Goal: Task Accomplishment & Management: Complete application form

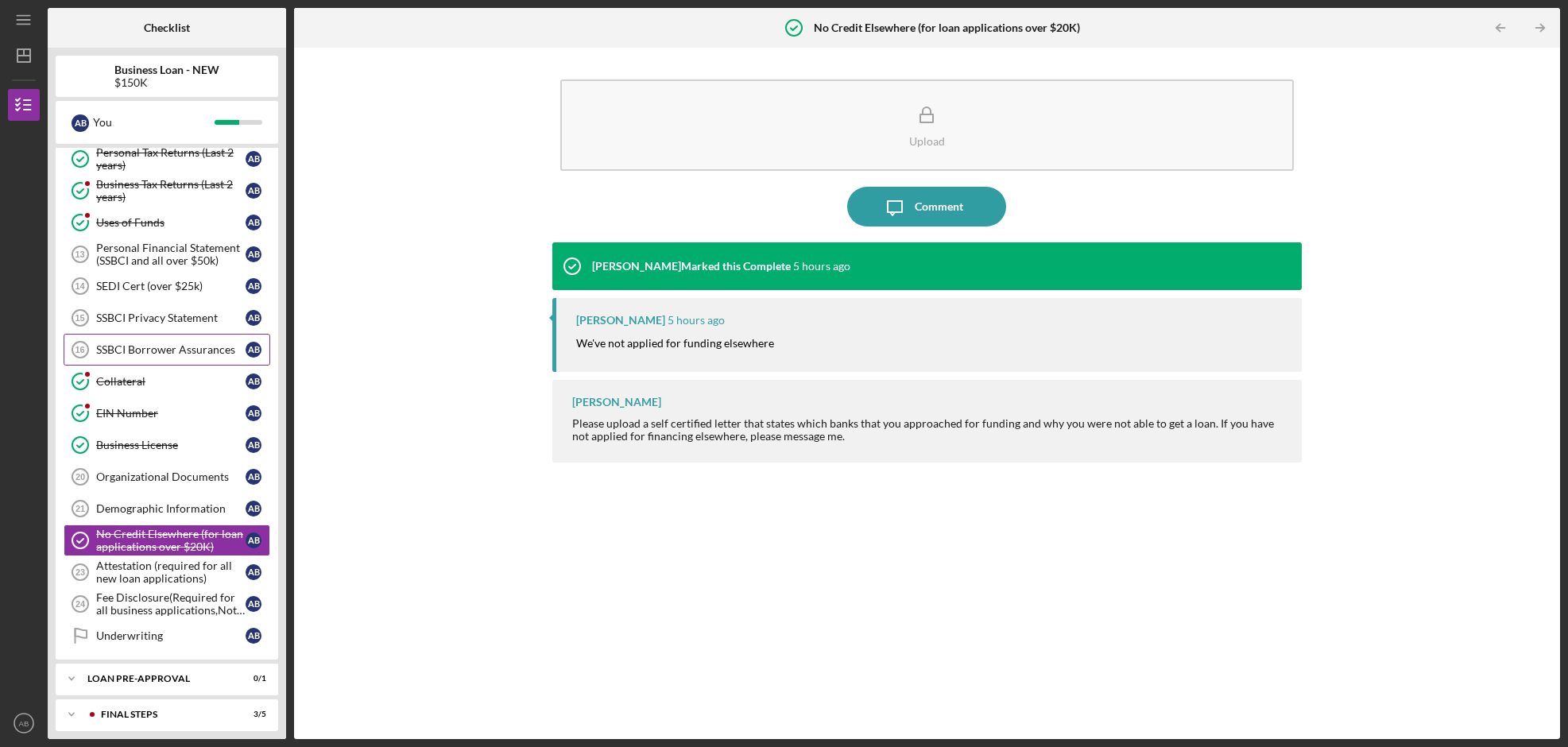
scroll to position [221, 0]
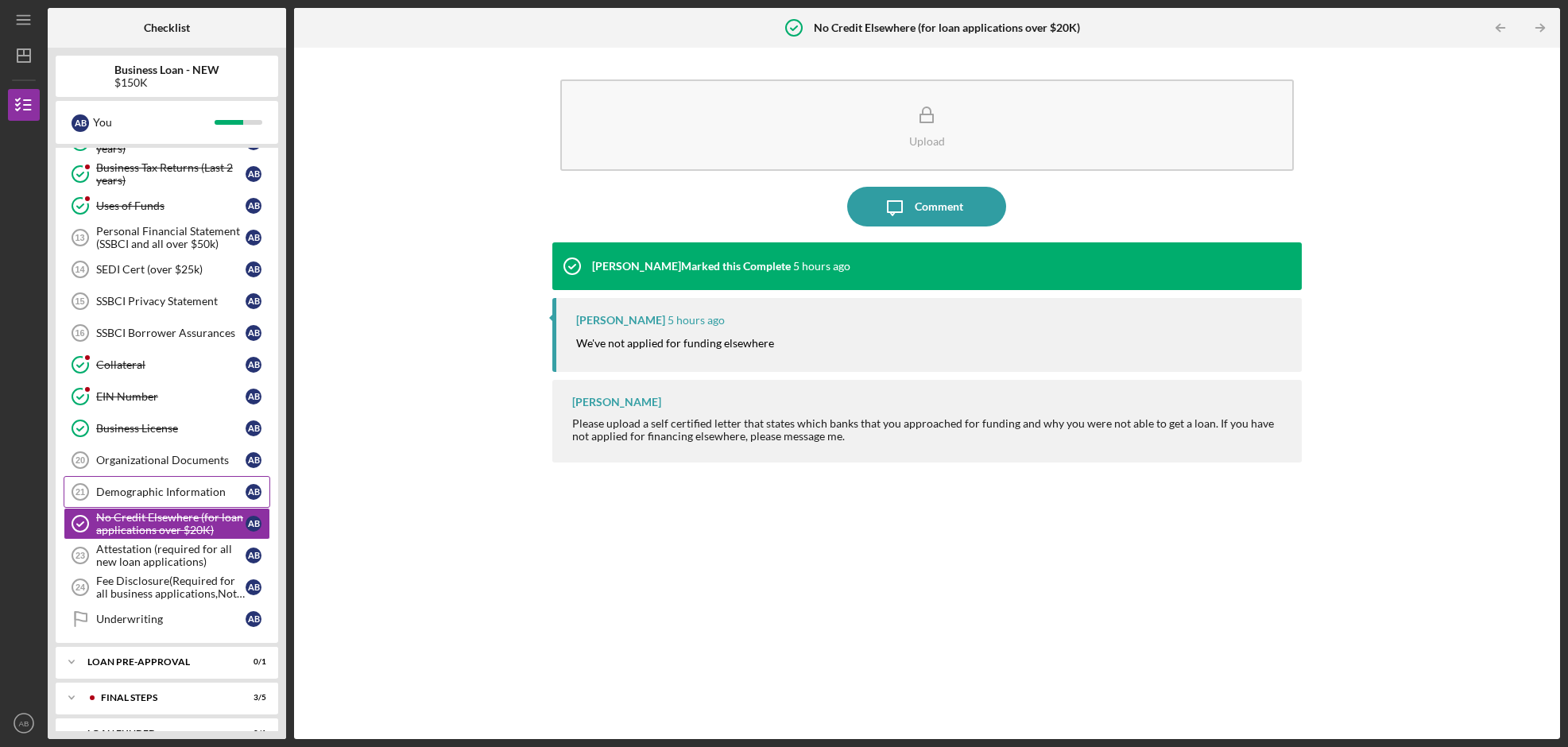
click at [166, 491] on div "Demographic Information" at bounding box center [170, 491] width 149 height 13
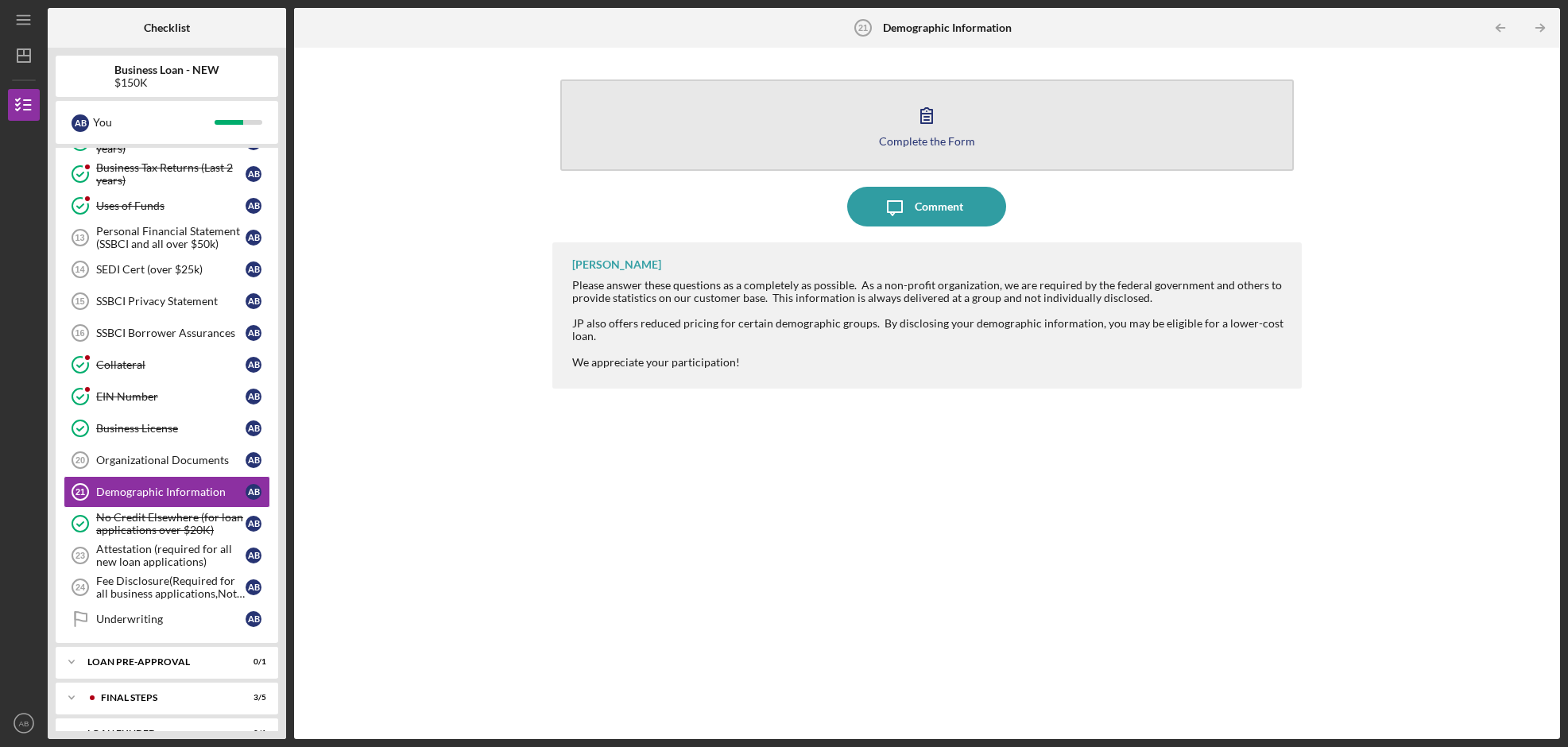
click at [924, 135] on div "Complete the Form" at bounding box center [927, 141] width 96 height 12
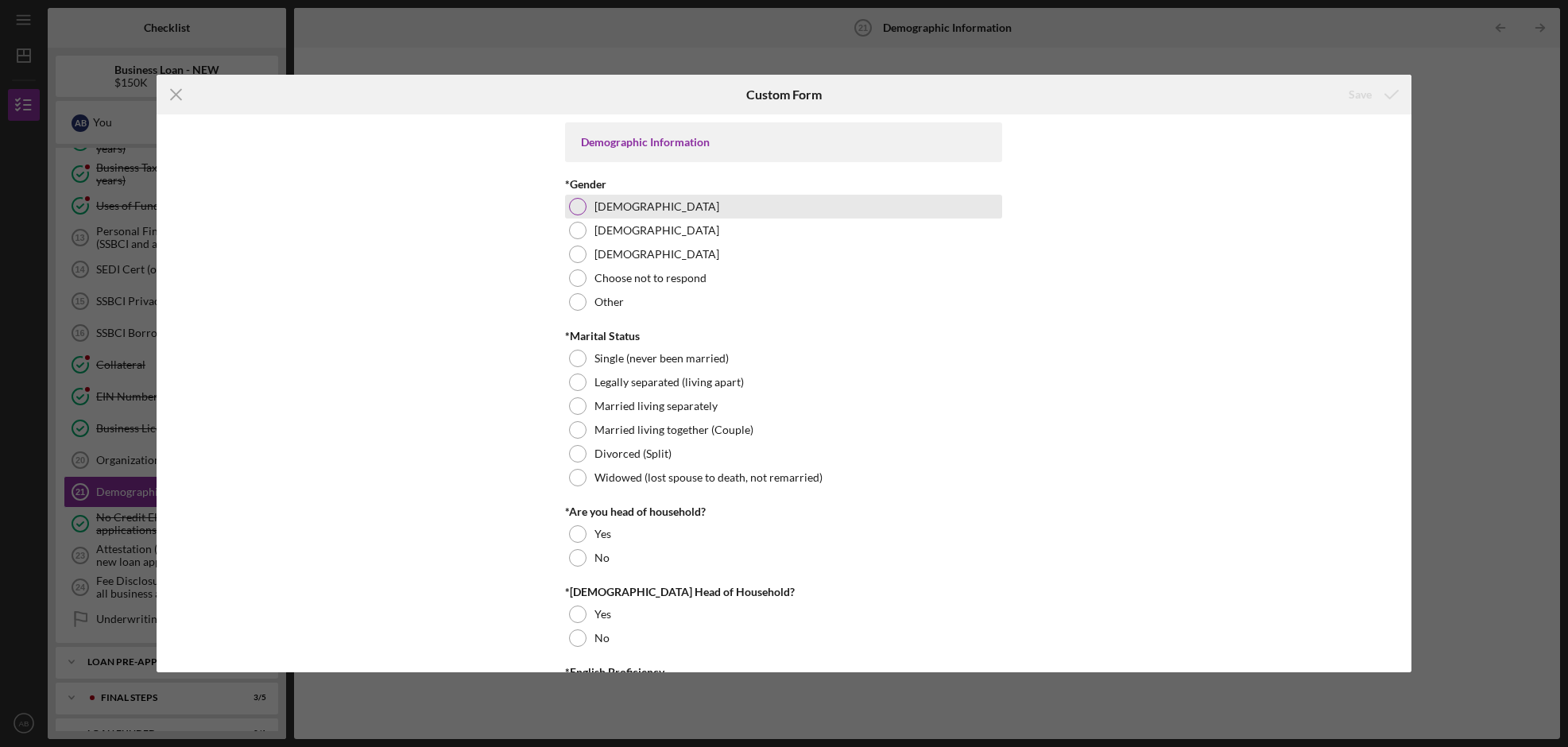
click at [574, 206] on div at bounding box center [578, 207] width 18 height 18
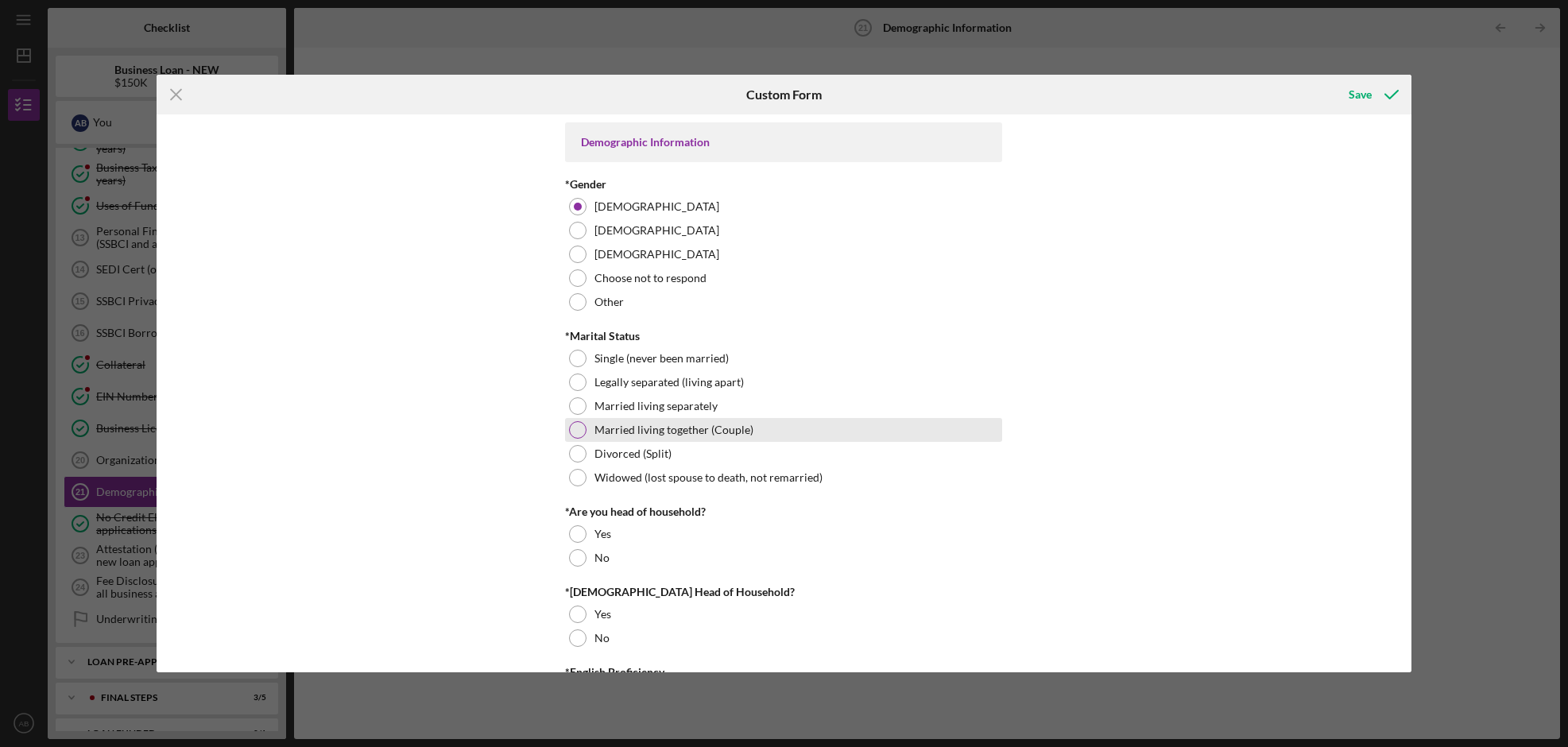
click at [571, 433] on div at bounding box center [578, 430] width 18 height 18
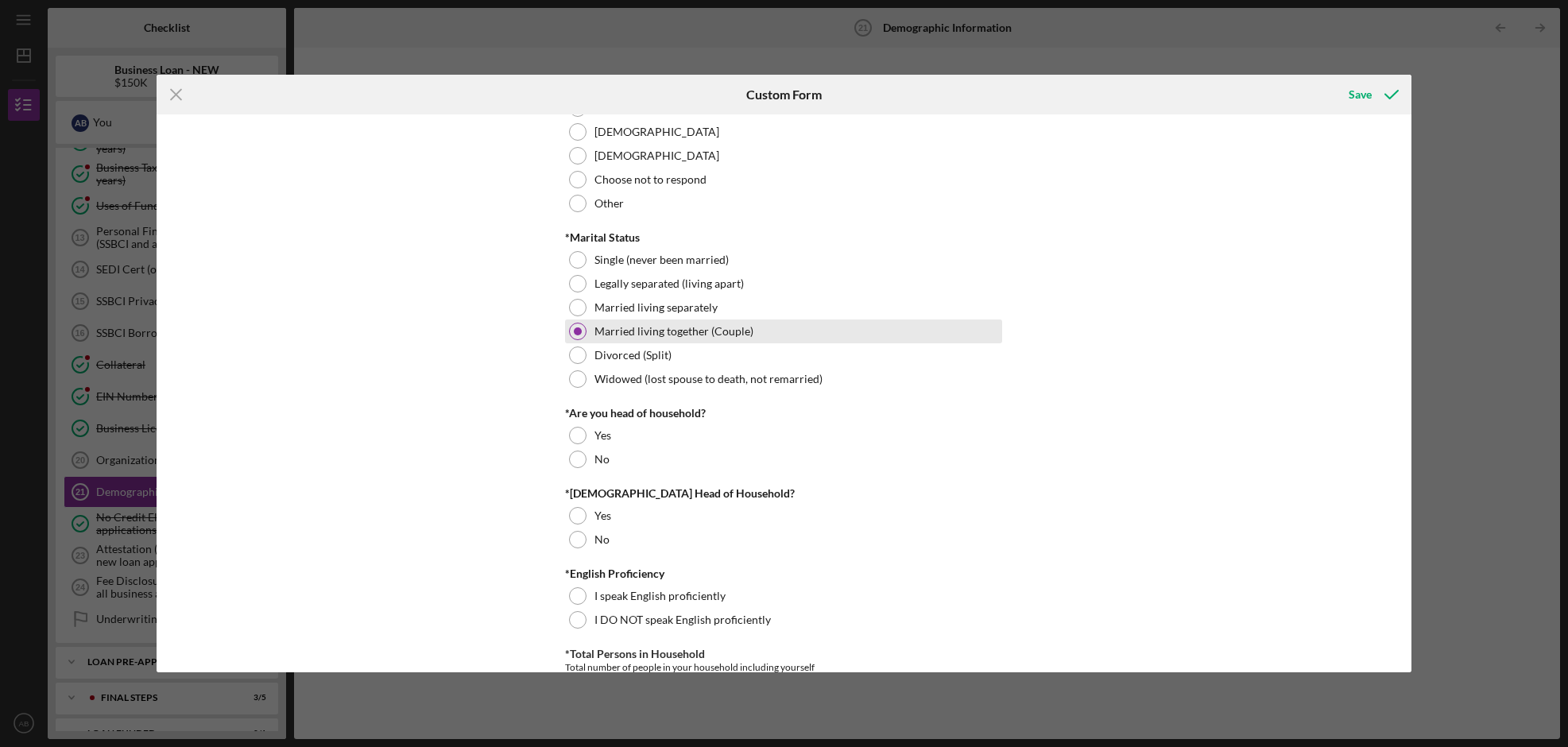
scroll to position [101, 0]
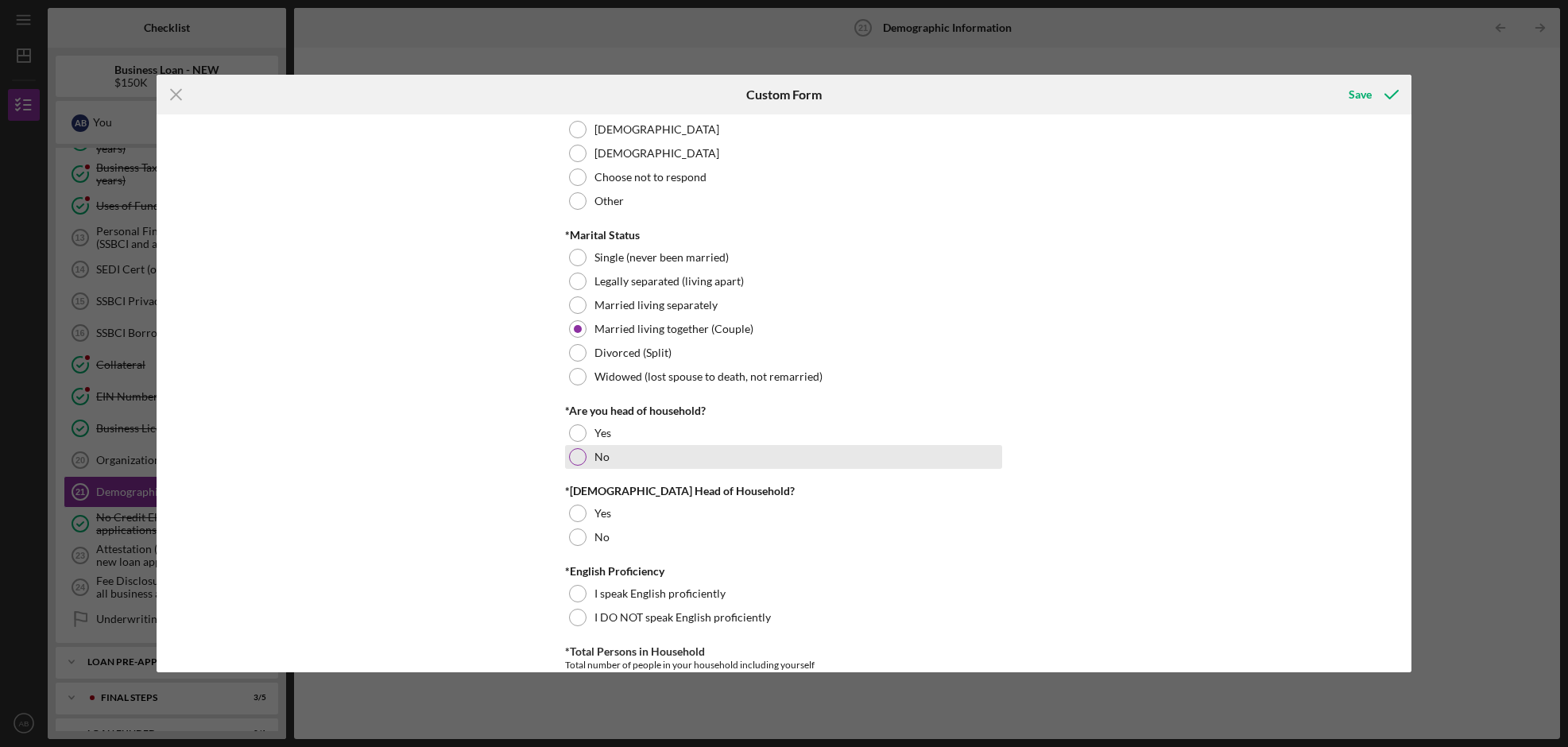
click at [576, 456] on div at bounding box center [578, 457] width 18 height 18
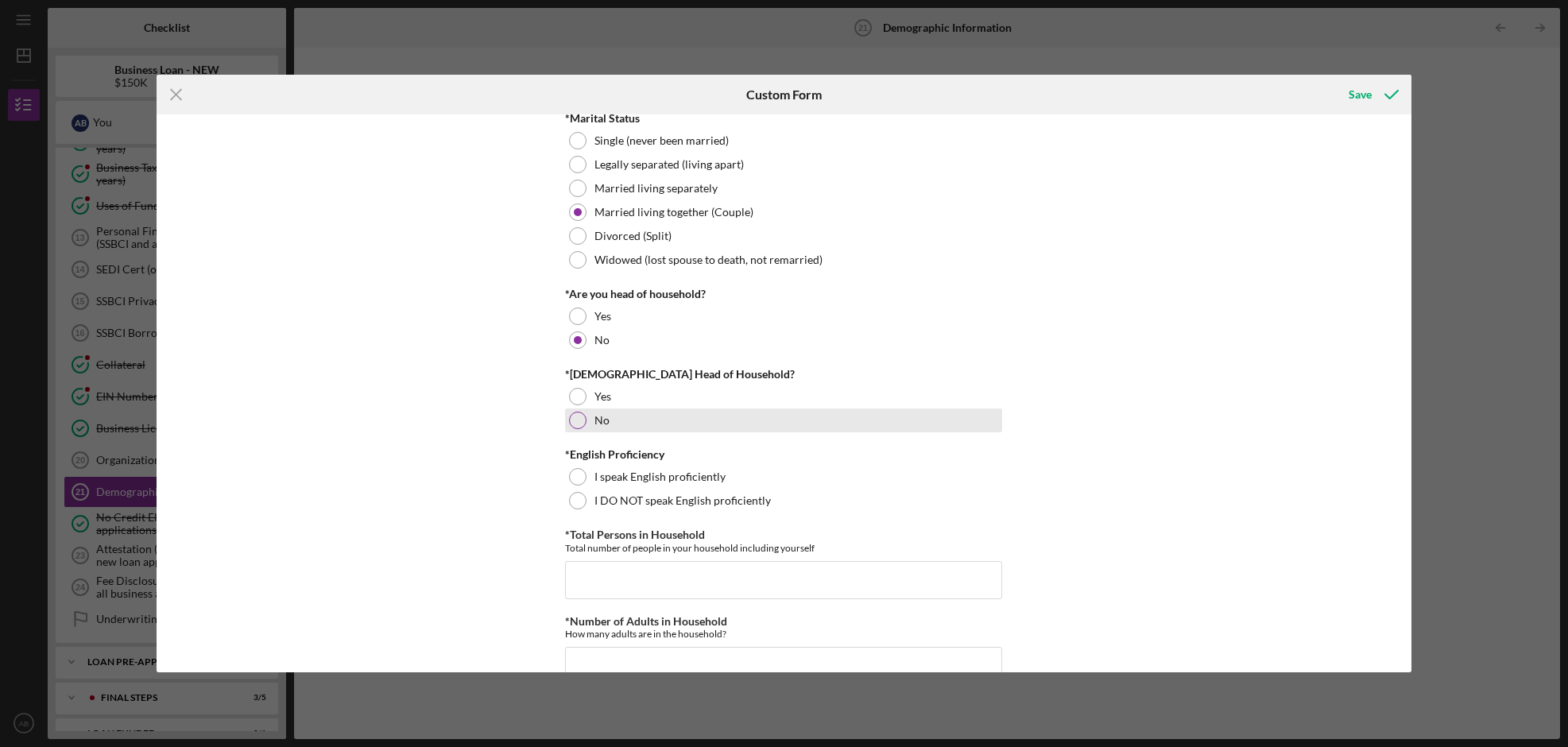
scroll to position [223, 0]
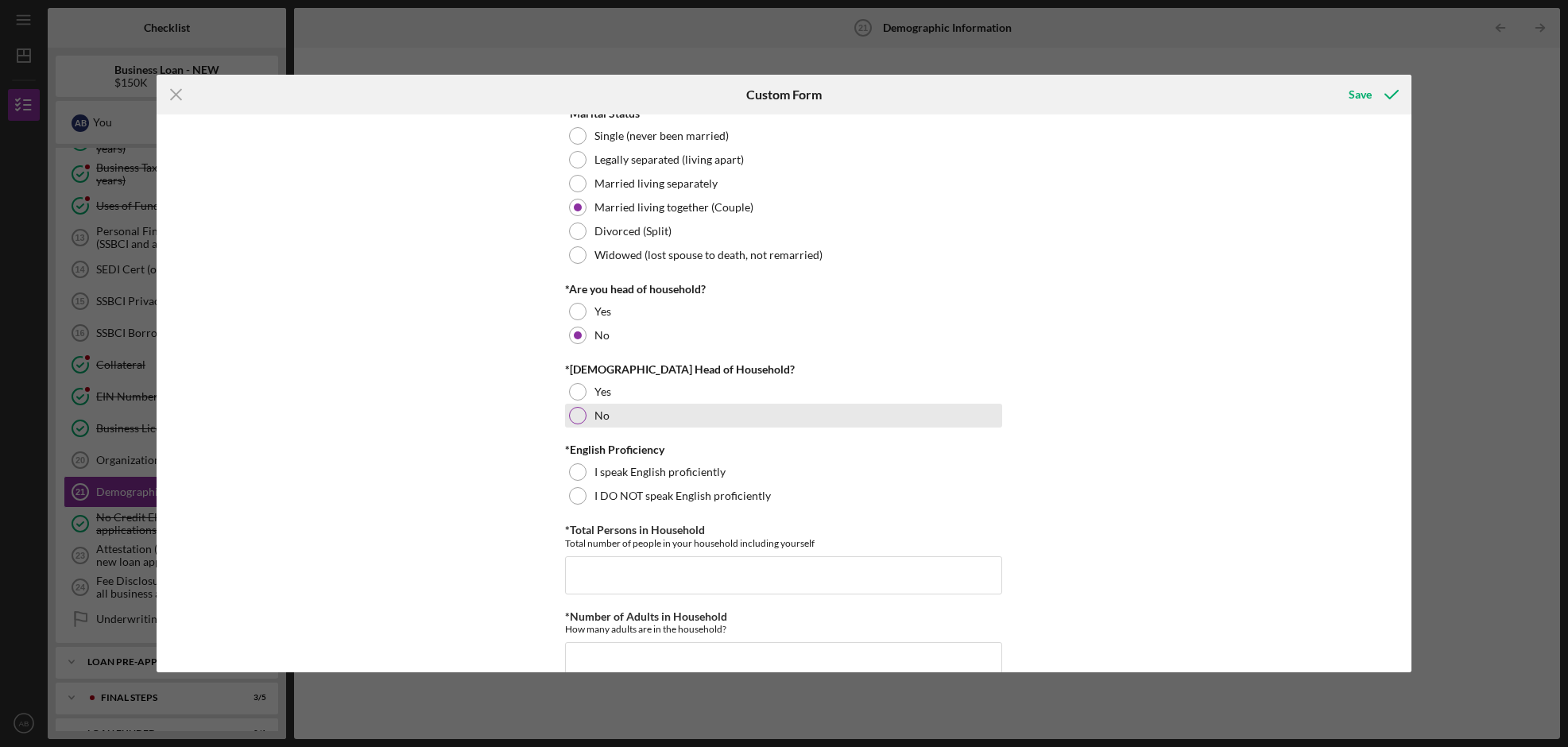
click at [578, 413] on div at bounding box center [578, 415] width 18 height 18
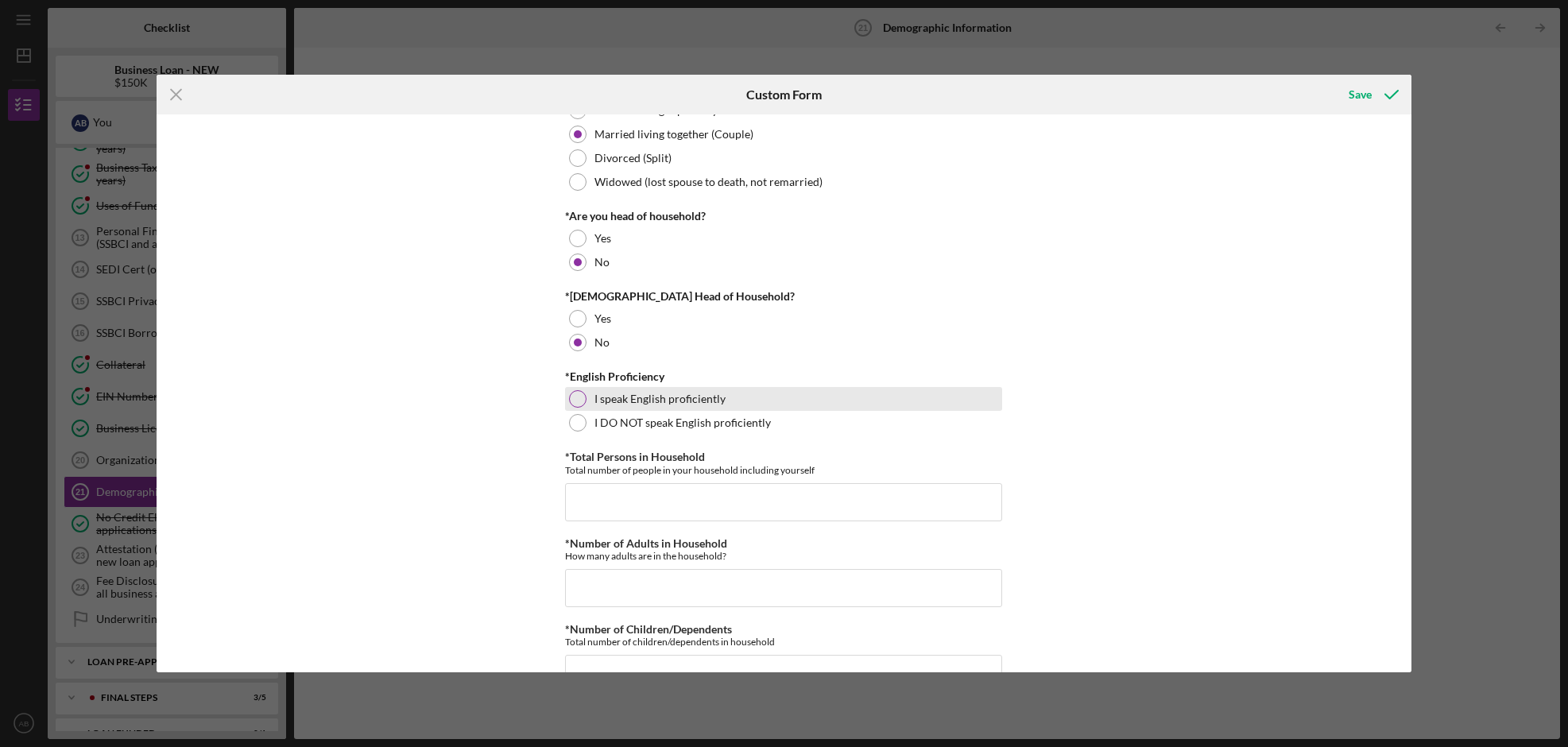
scroll to position [310, 0]
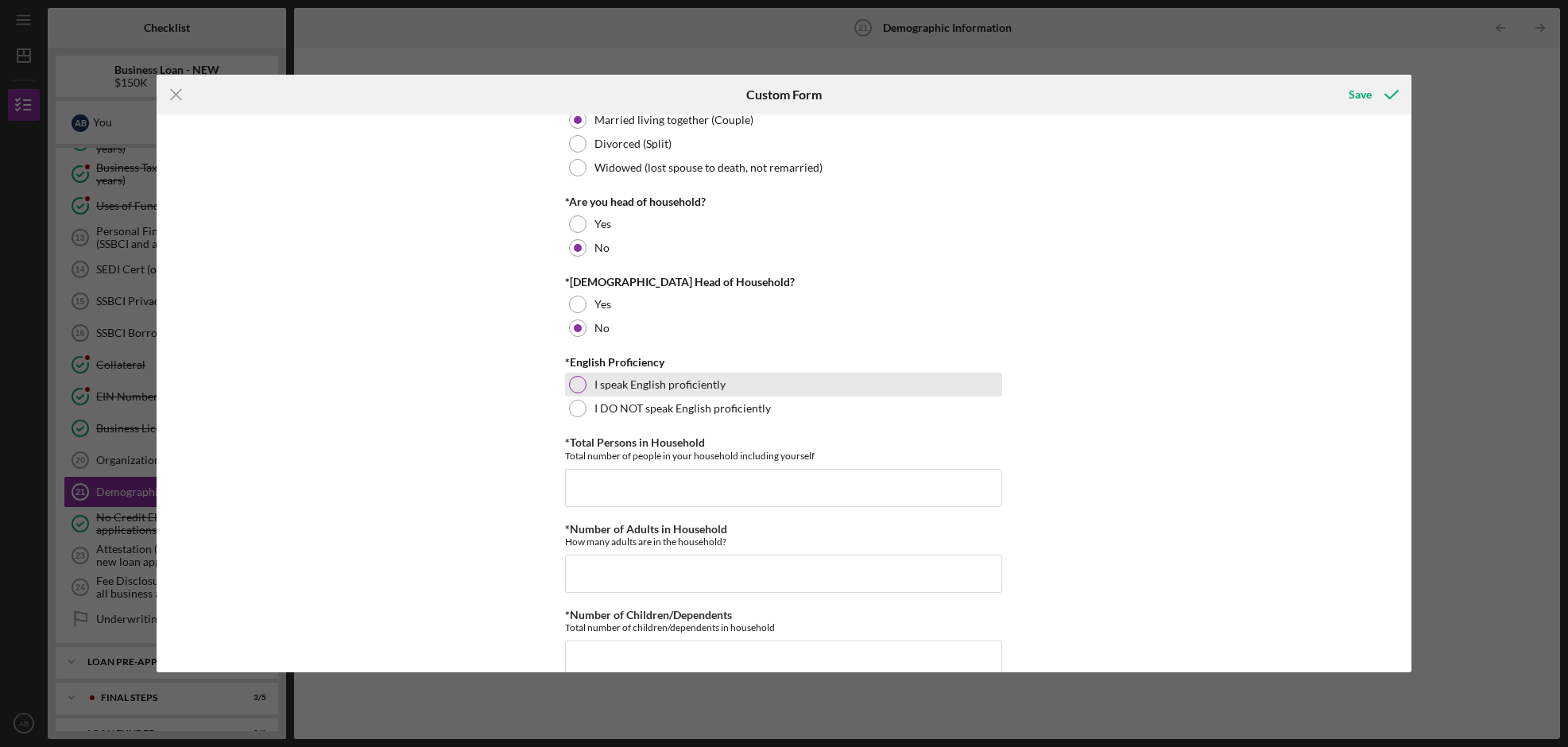
click at [686, 391] on label "I speak English proficiently" at bounding box center [659, 384] width 131 height 13
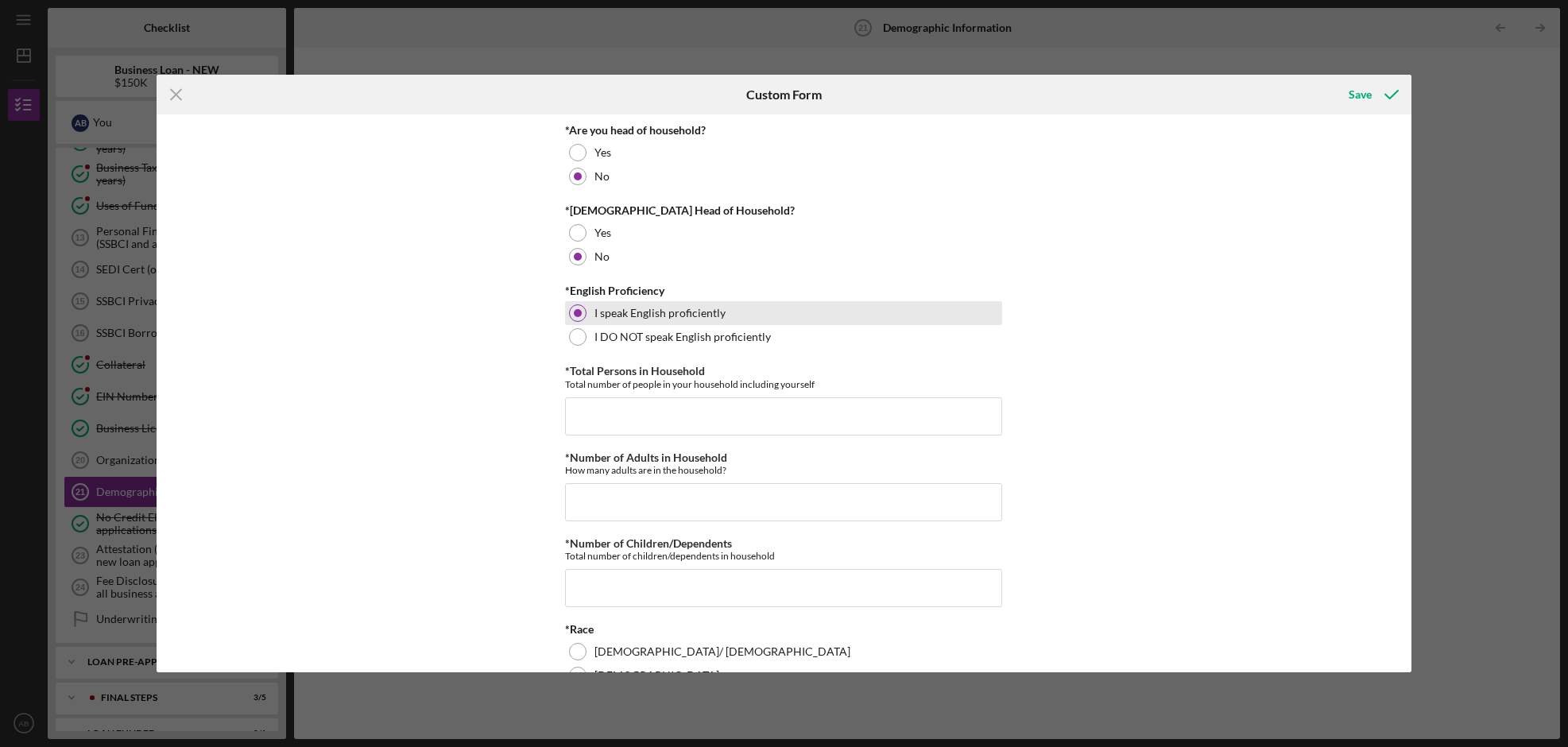
scroll to position [385, 0]
click at [674, 405] on input "*Total Persons in Household" at bounding box center [784, 413] width 437 height 38
type input "5"
click at [653, 492] on input "*Number of Adults in Household" at bounding box center [784, 499] width 437 height 38
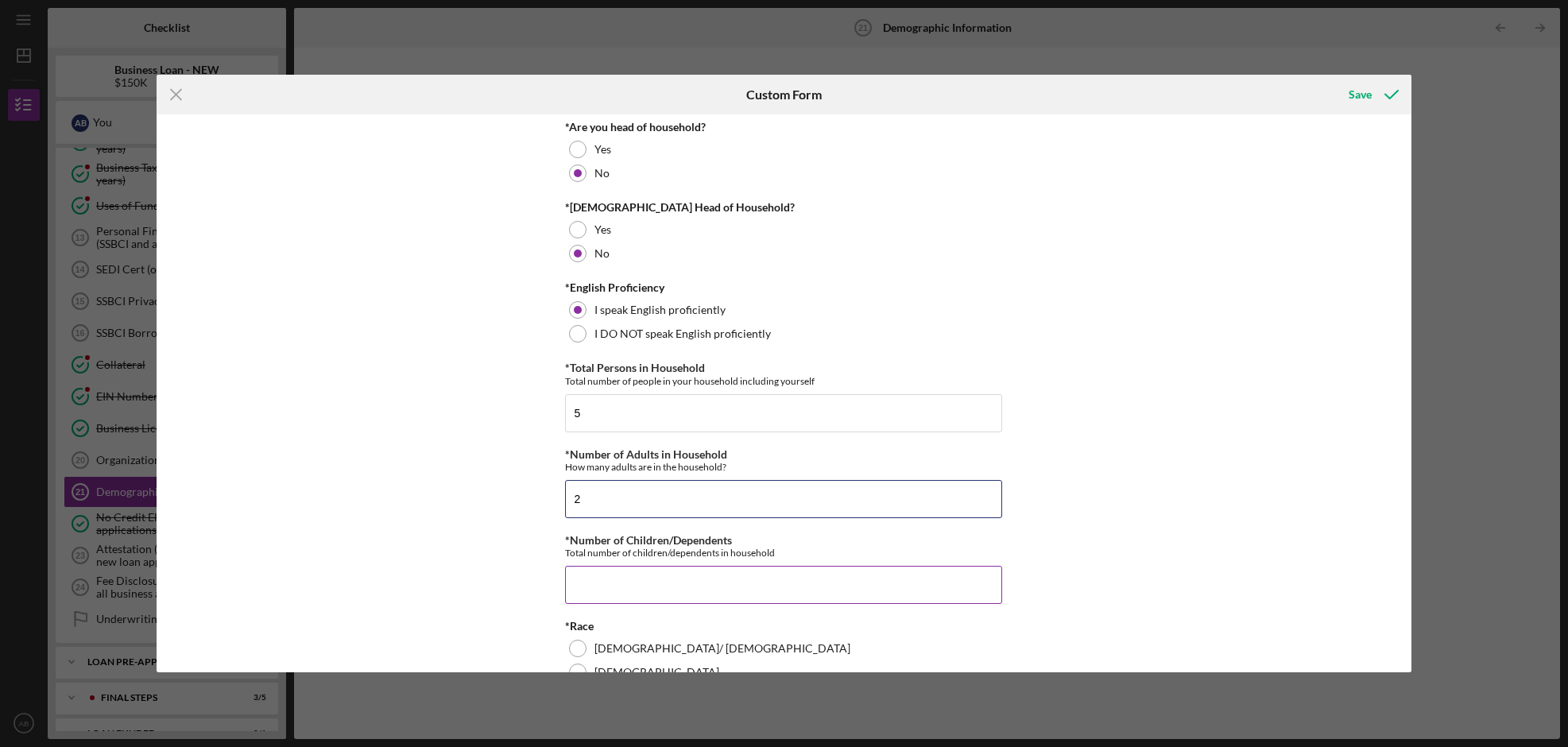
type input "2"
click at [644, 585] on input "*Number of Children/Dependents" at bounding box center [784, 585] width 437 height 38
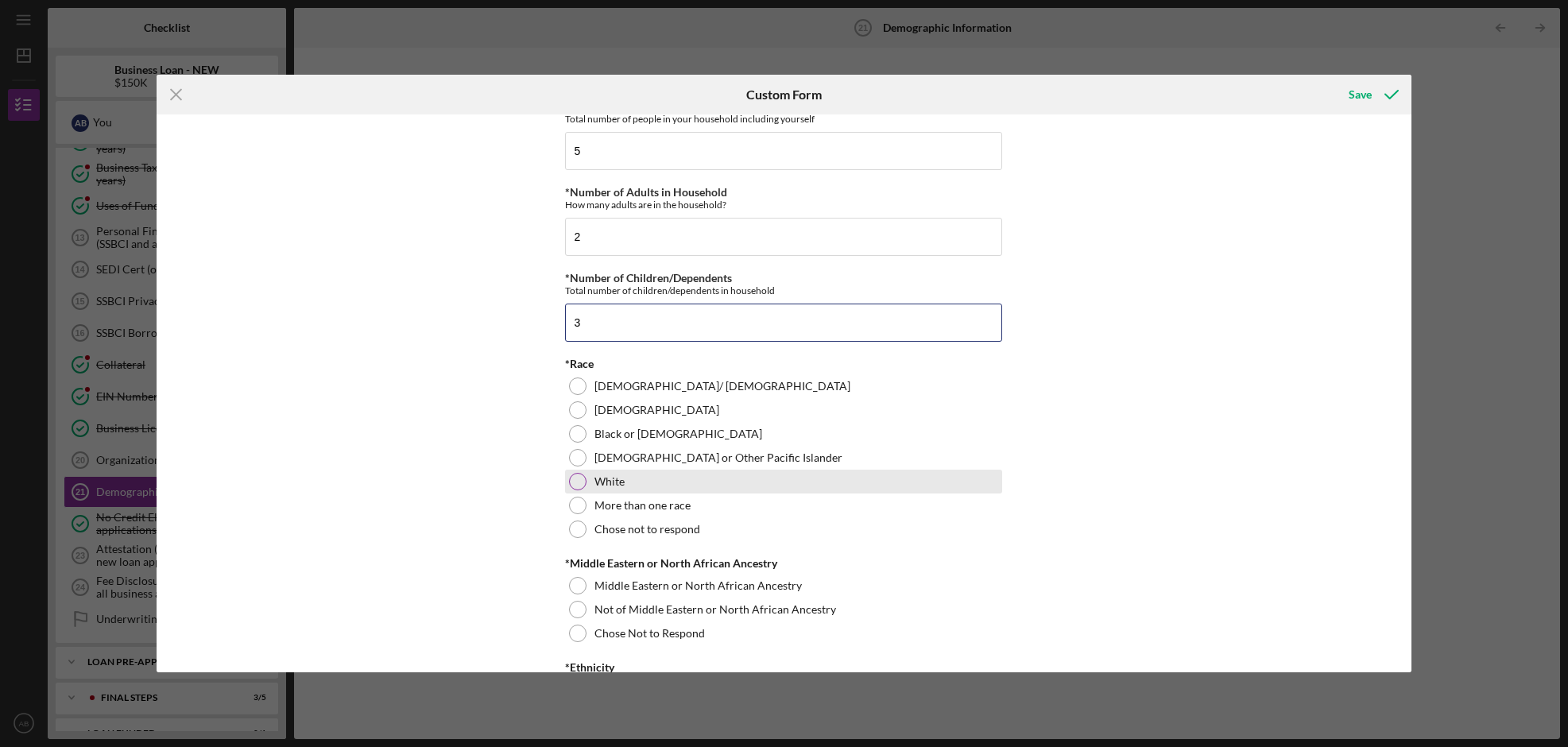
type input "3"
drag, startPoint x: 571, startPoint y: 477, endPoint x: 597, endPoint y: 481, distance: 26.3
click at [571, 477] on div at bounding box center [578, 482] width 18 height 18
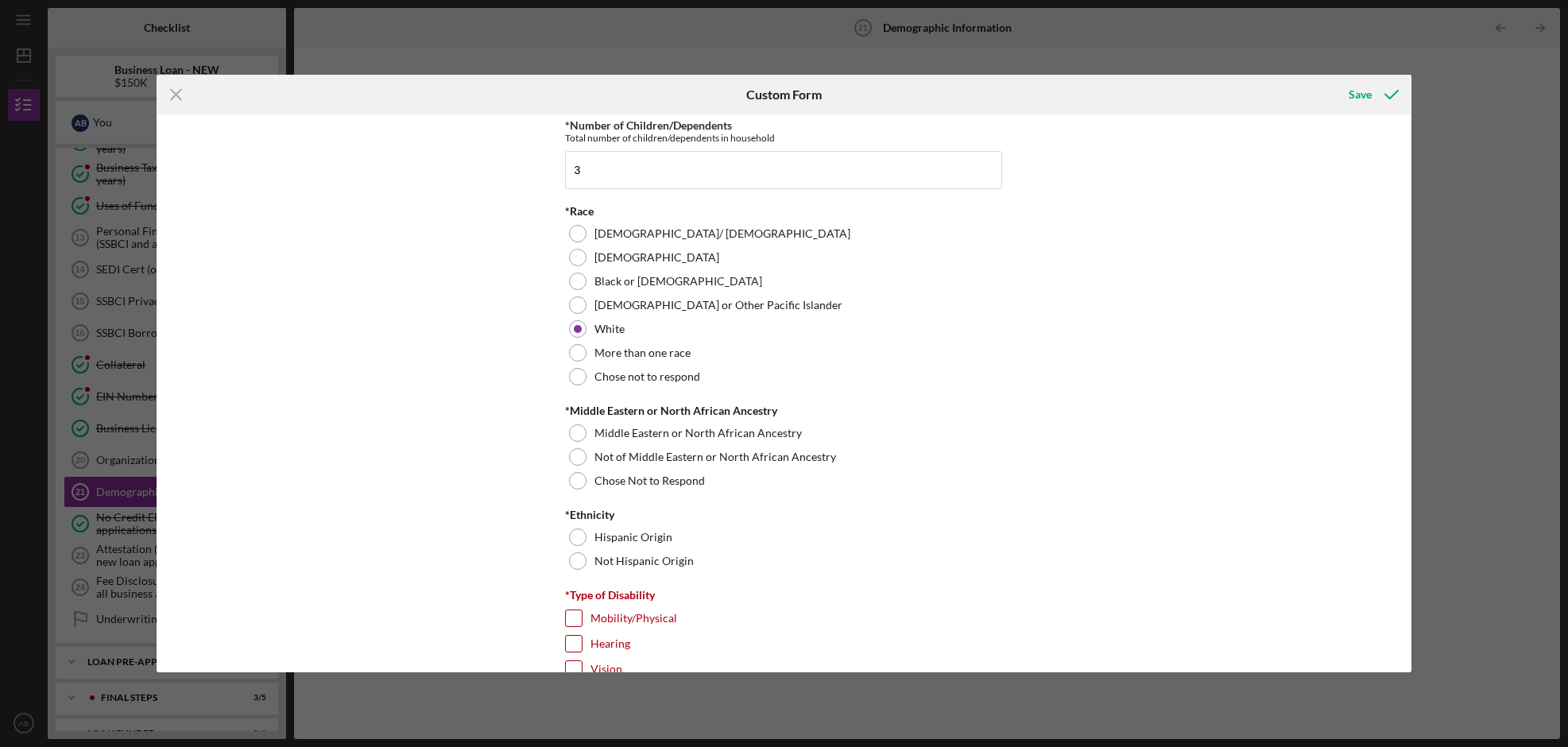
scroll to position [824, 0]
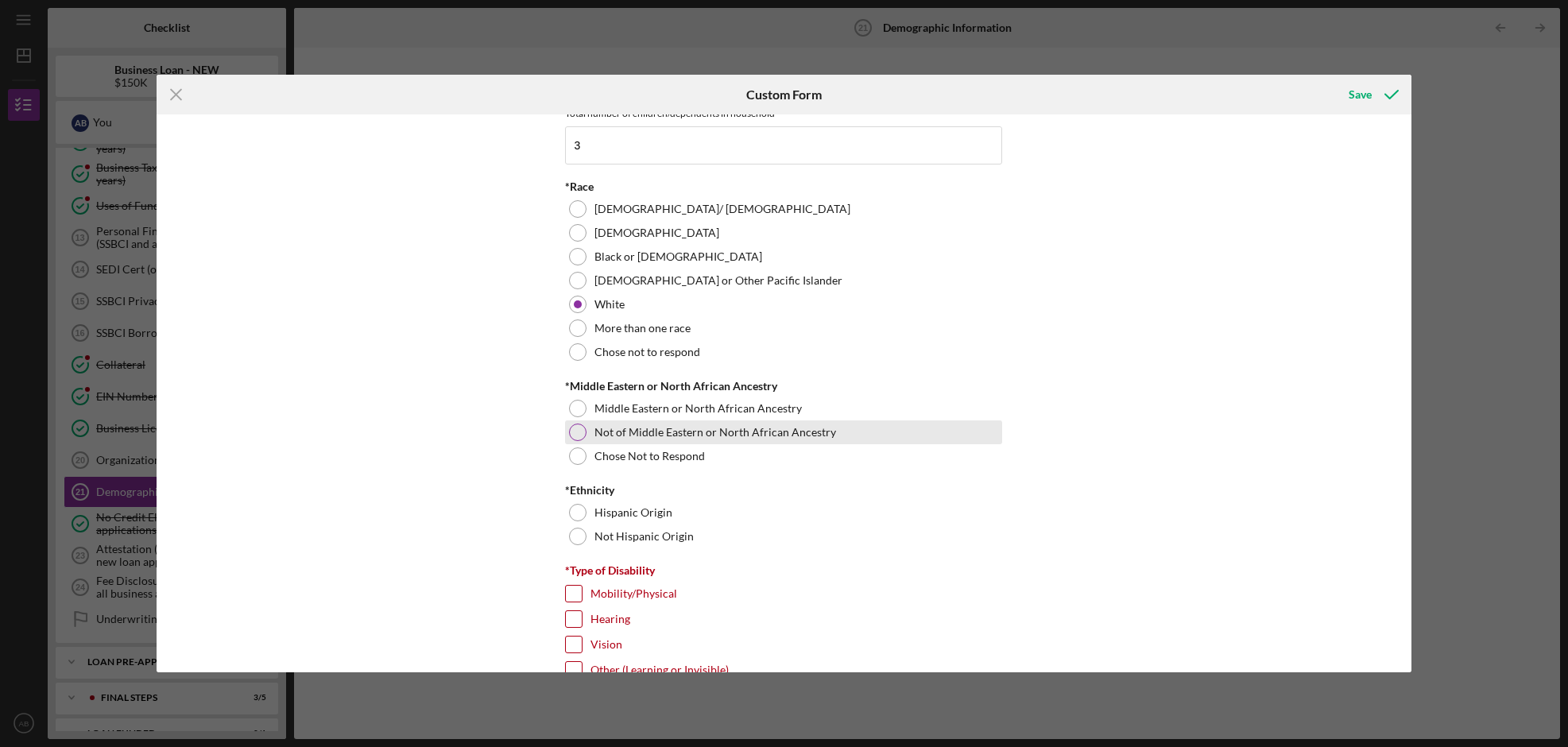
click at [572, 430] on div at bounding box center [578, 432] width 18 height 18
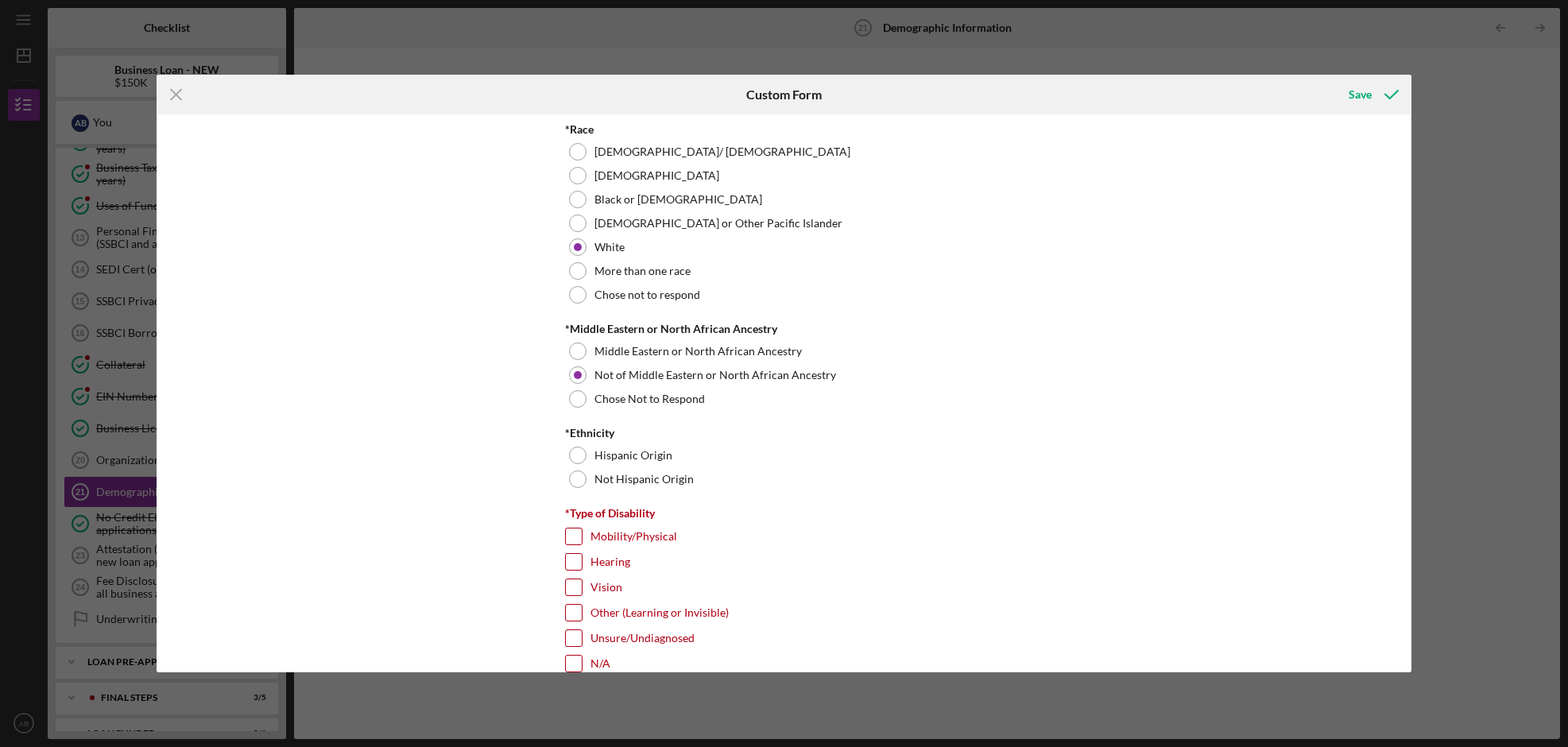
scroll to position [919, 0]
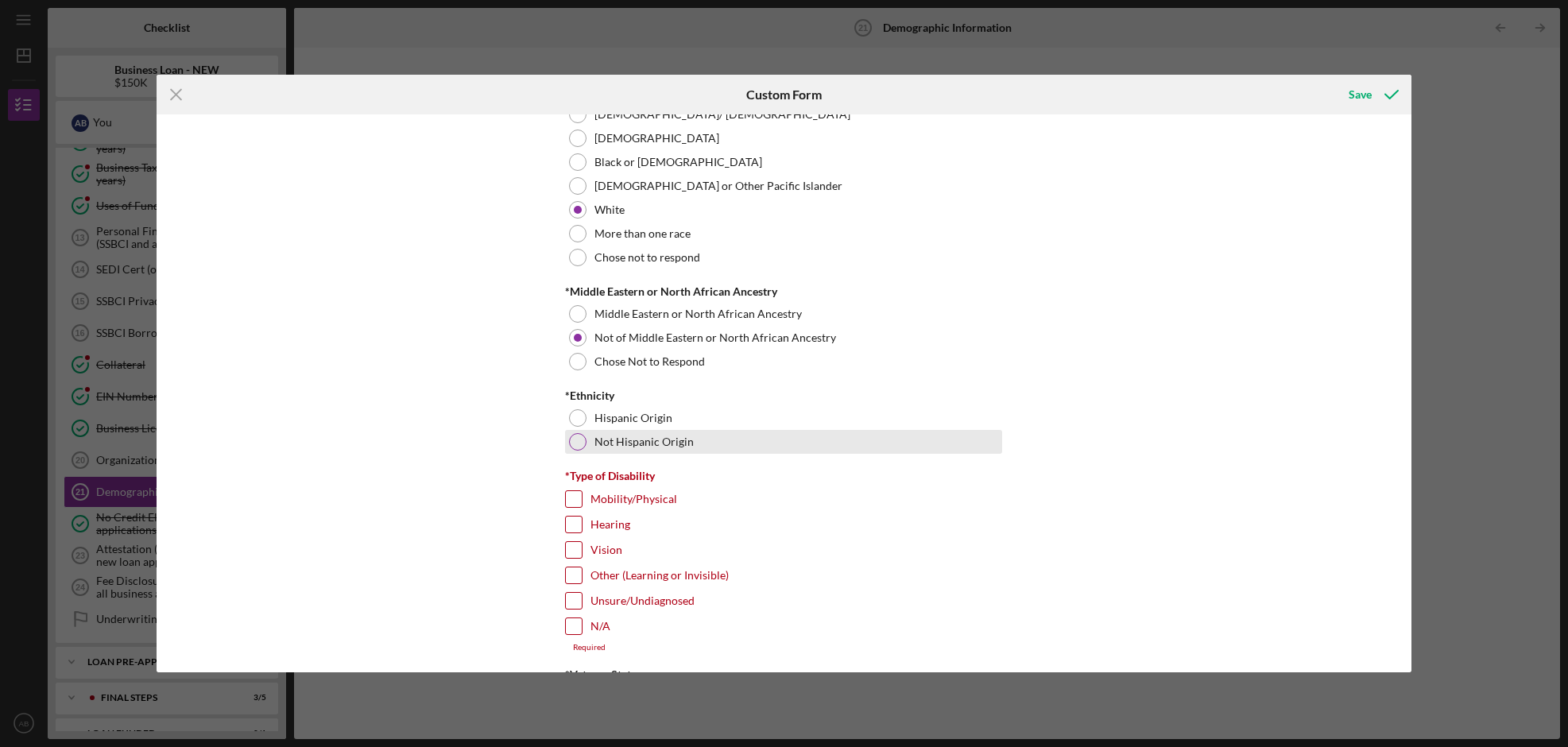
click at [619, 445] on label "Not Hispanic Origin" at bounding box center [643, 441] width 100 height 13
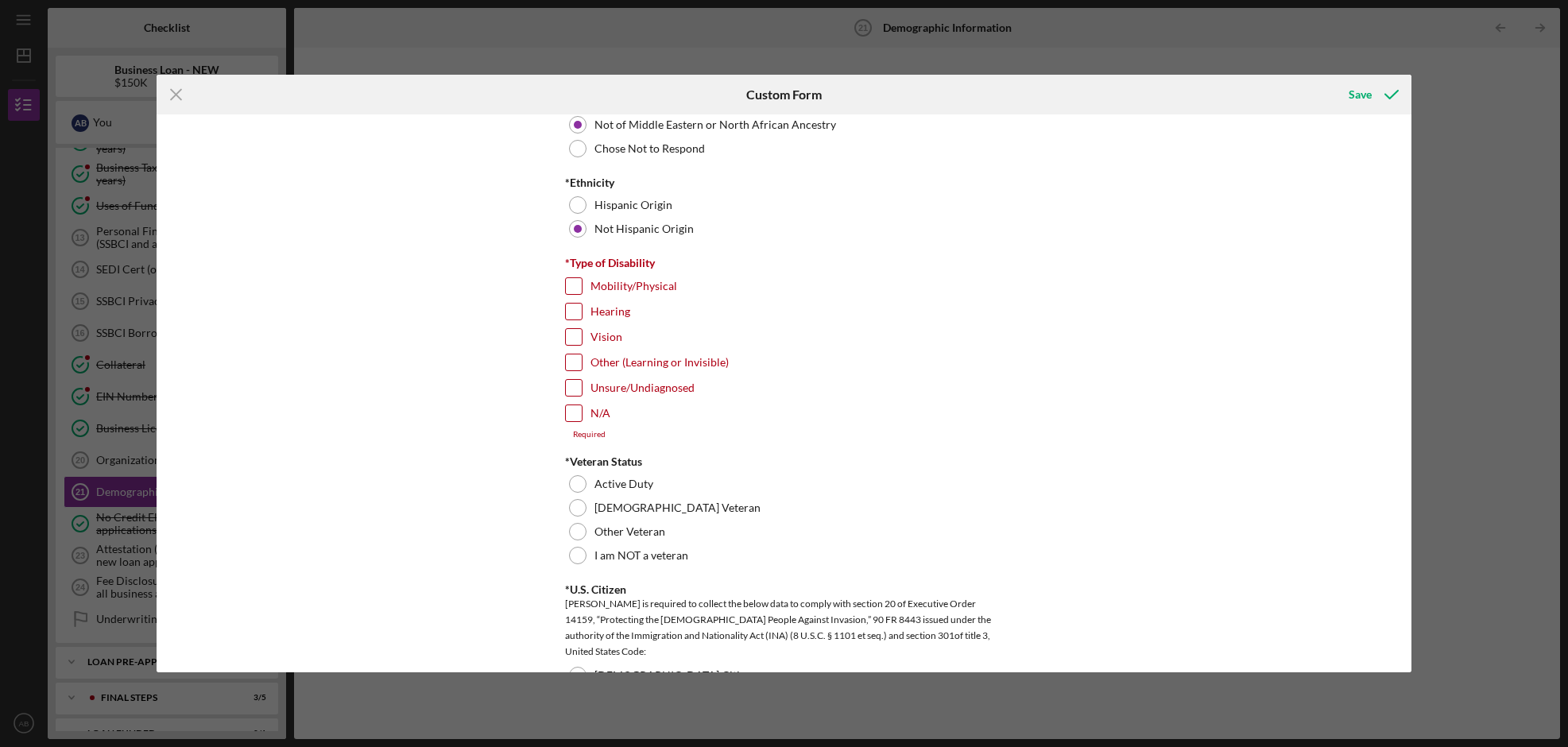
scroll to position [1134, 0]
click at [570, 411] on input "N/A" at bounding box center [574, 411] width 16 height 16
checkbox input "true"
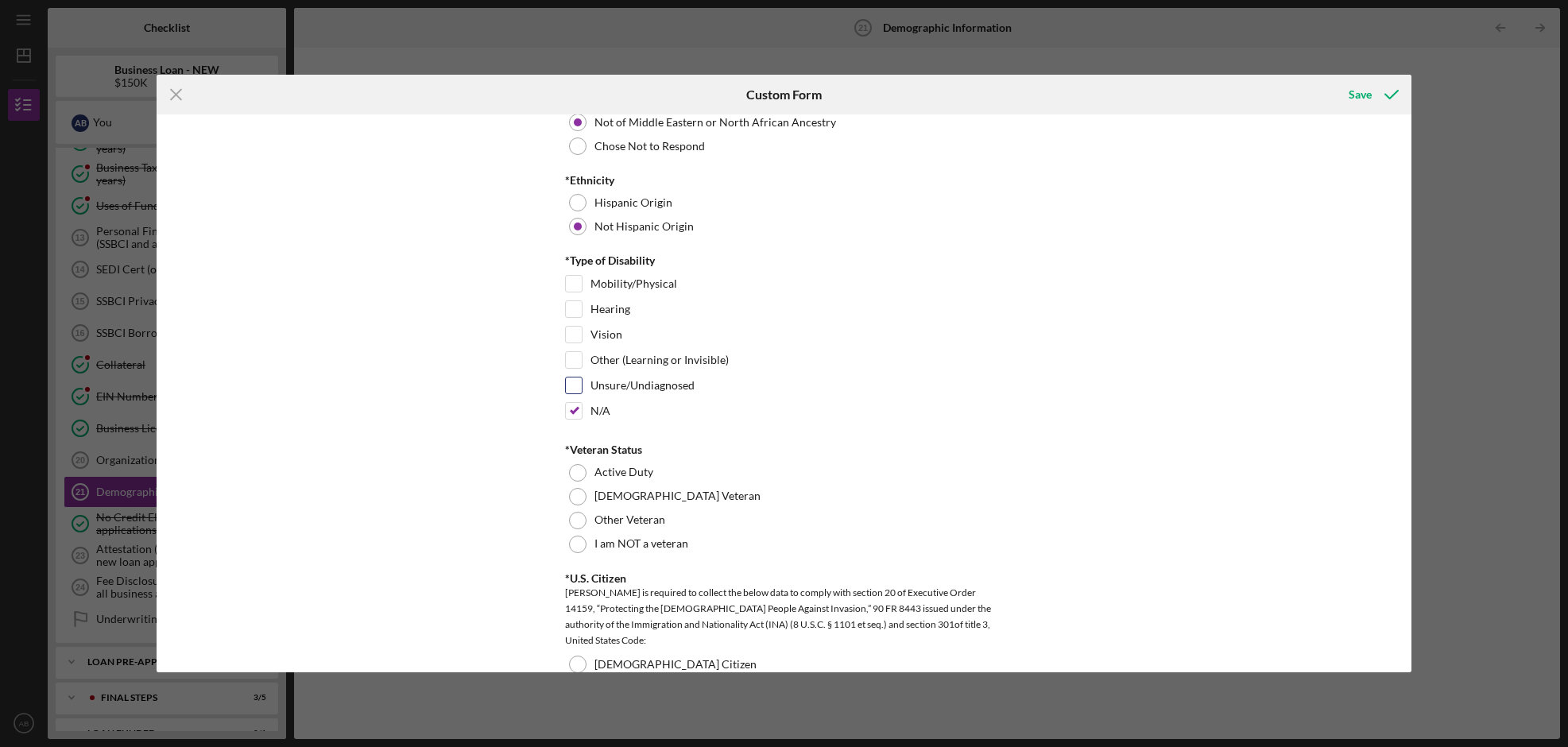
drag, startPoint x: 569, startPoint y: 312, endPoint x: 608, endPoint y: 382, distance: 80.1
click at [569, 312] on input "Hearing" at bounding box center [574, 309] width 16 height 16
checkbox input "true"
drag, startPoint x: 572, startPoint y: 414, endPoint x: 648, endPoint y: 420, distance: 76.2
click at [572, 414] on input "N/A" at bounding box center [574, 411] width 16 height 16
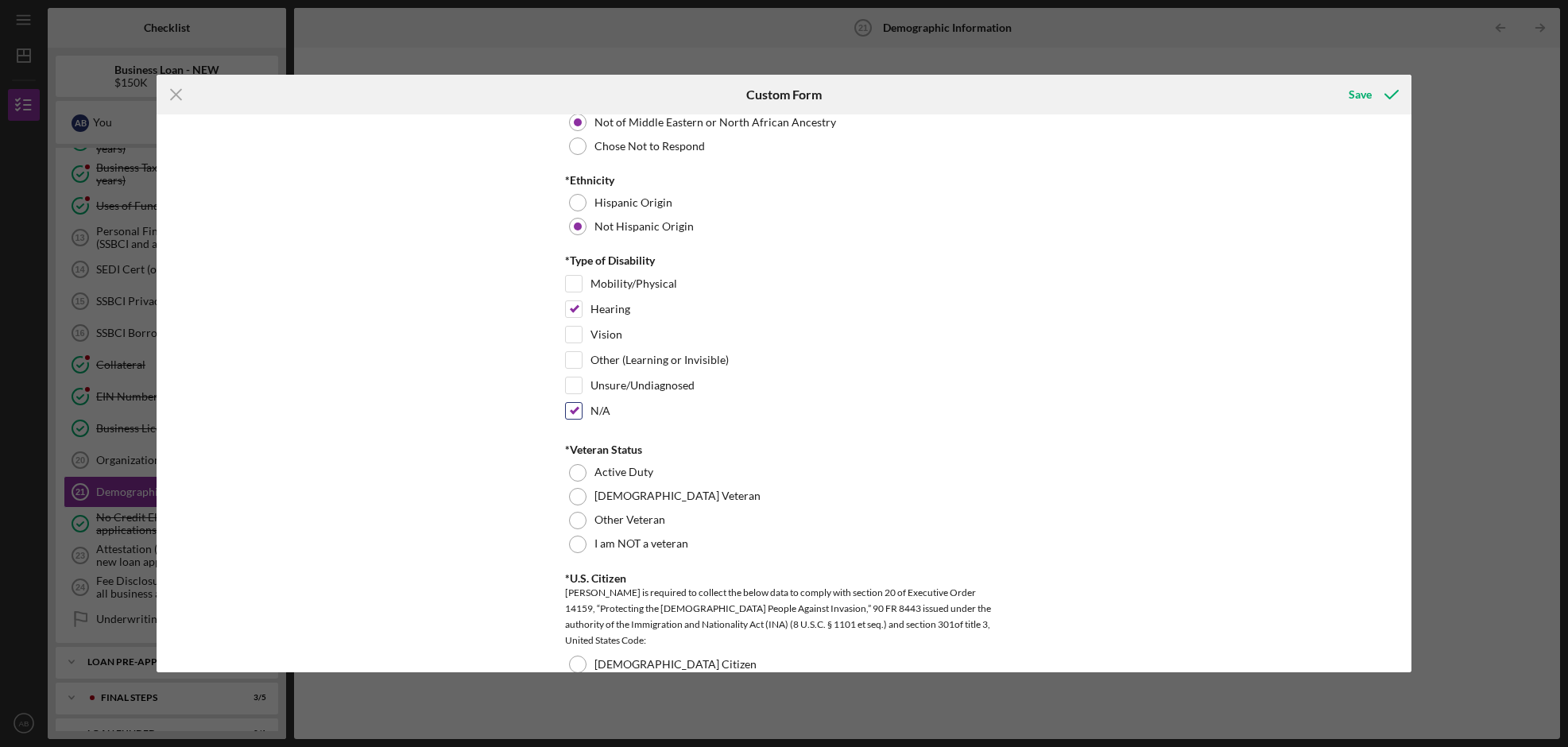
checkbox input "false"
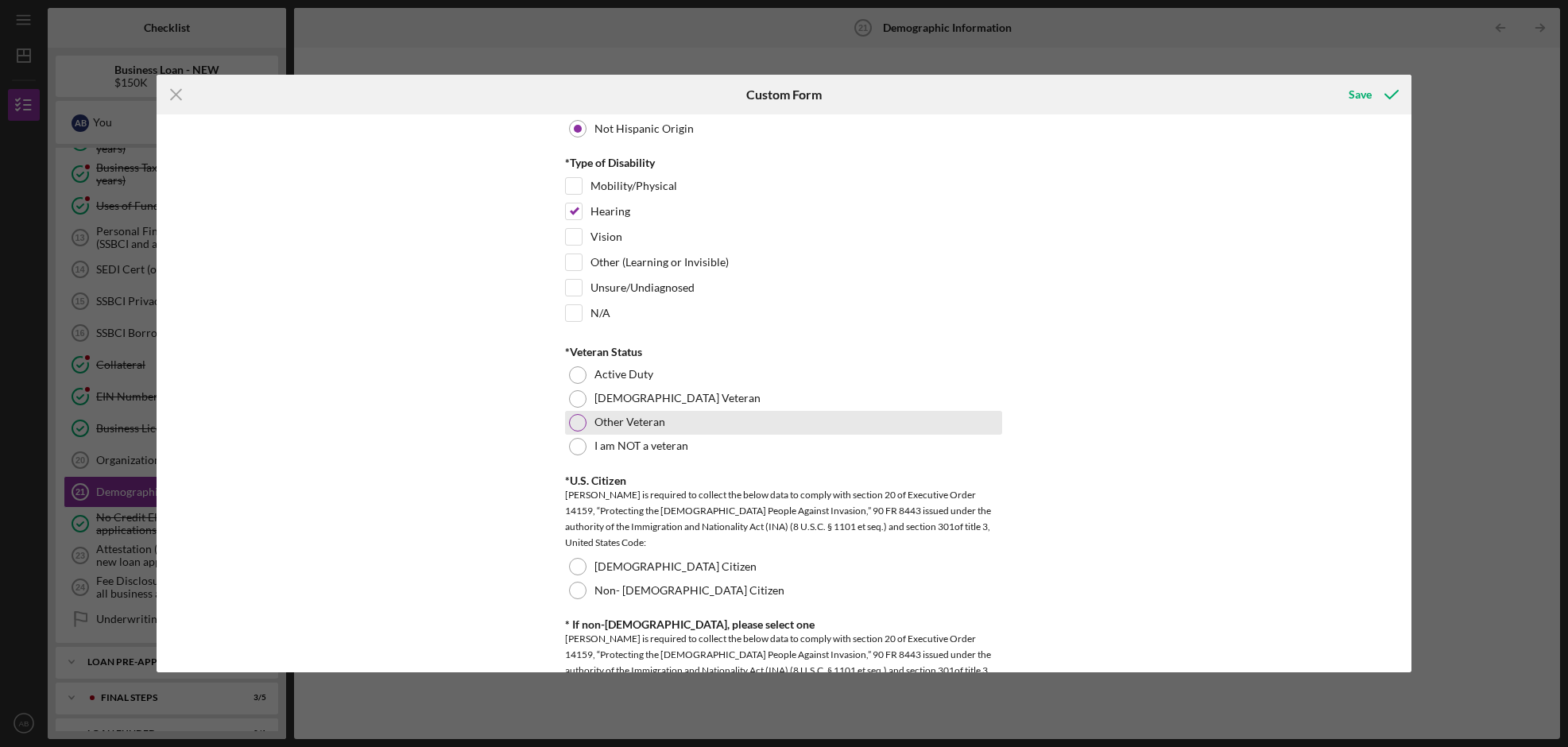
scroll to position [1233, 0]
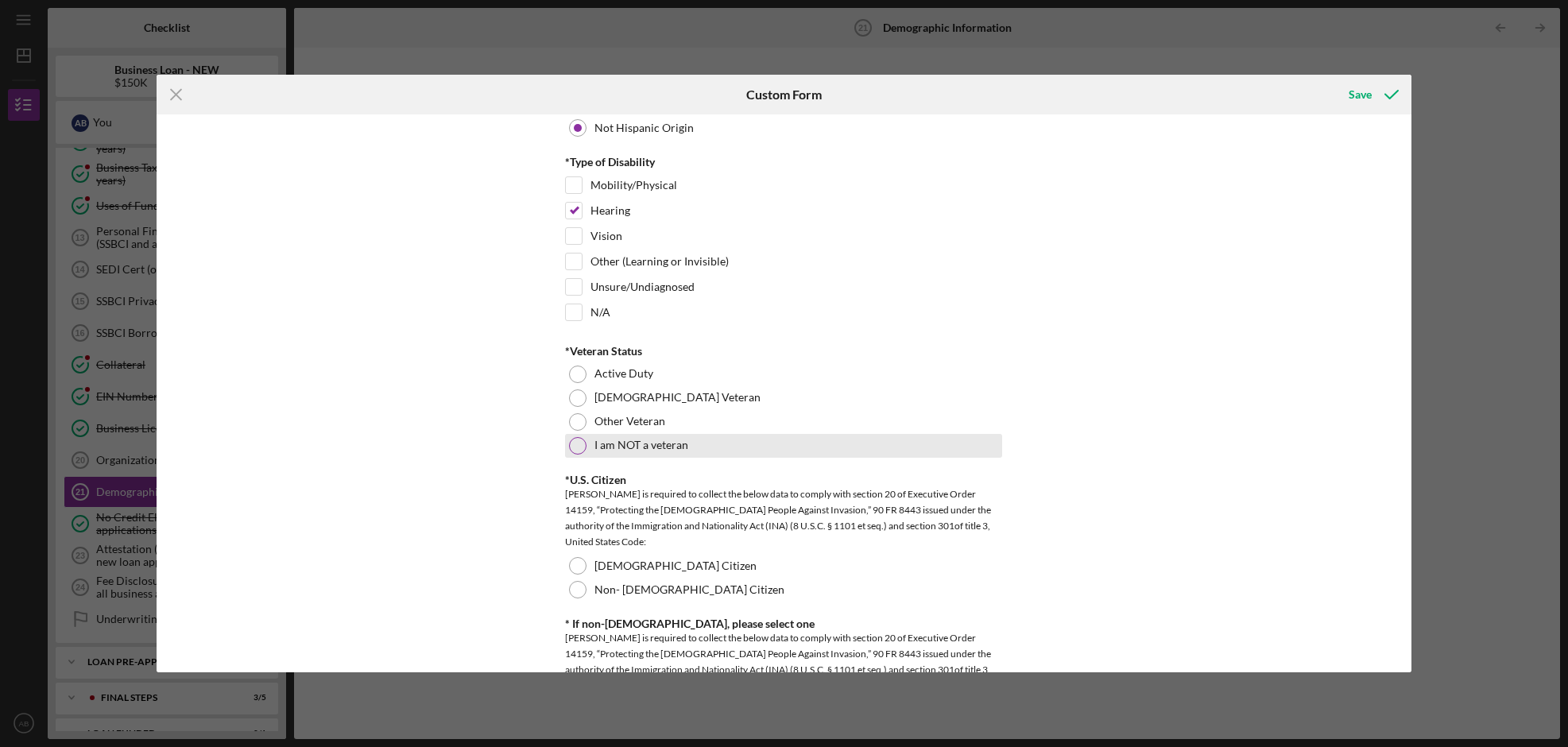
click at [633, 447] on label "I am NOT a veteran" at bounding box center [640, 445] width 94 height 13
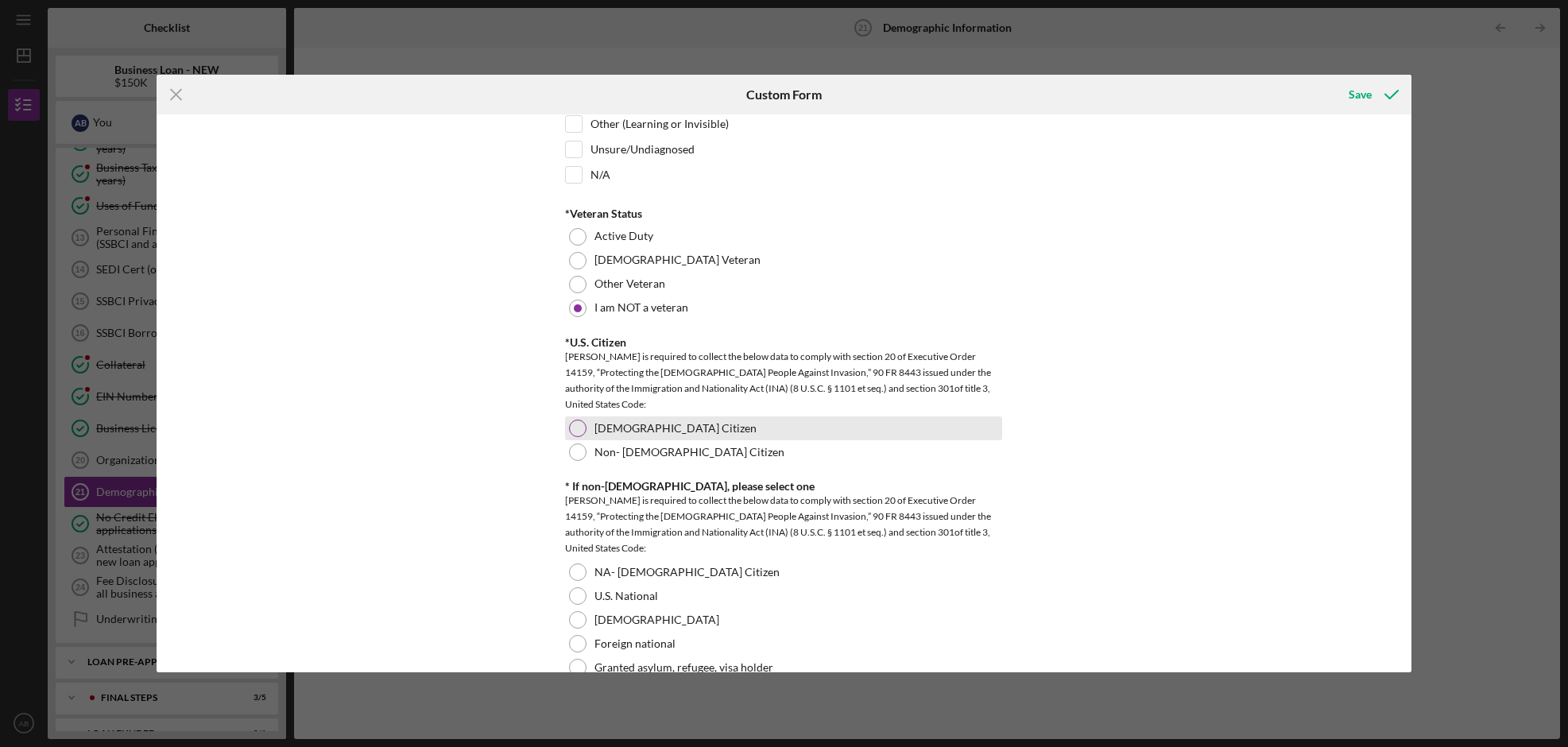
click at [684, 426] on div "[DEMOGRAPHIC_DATA] Citizen" at bounding box center [784, 428] width 437 height 24
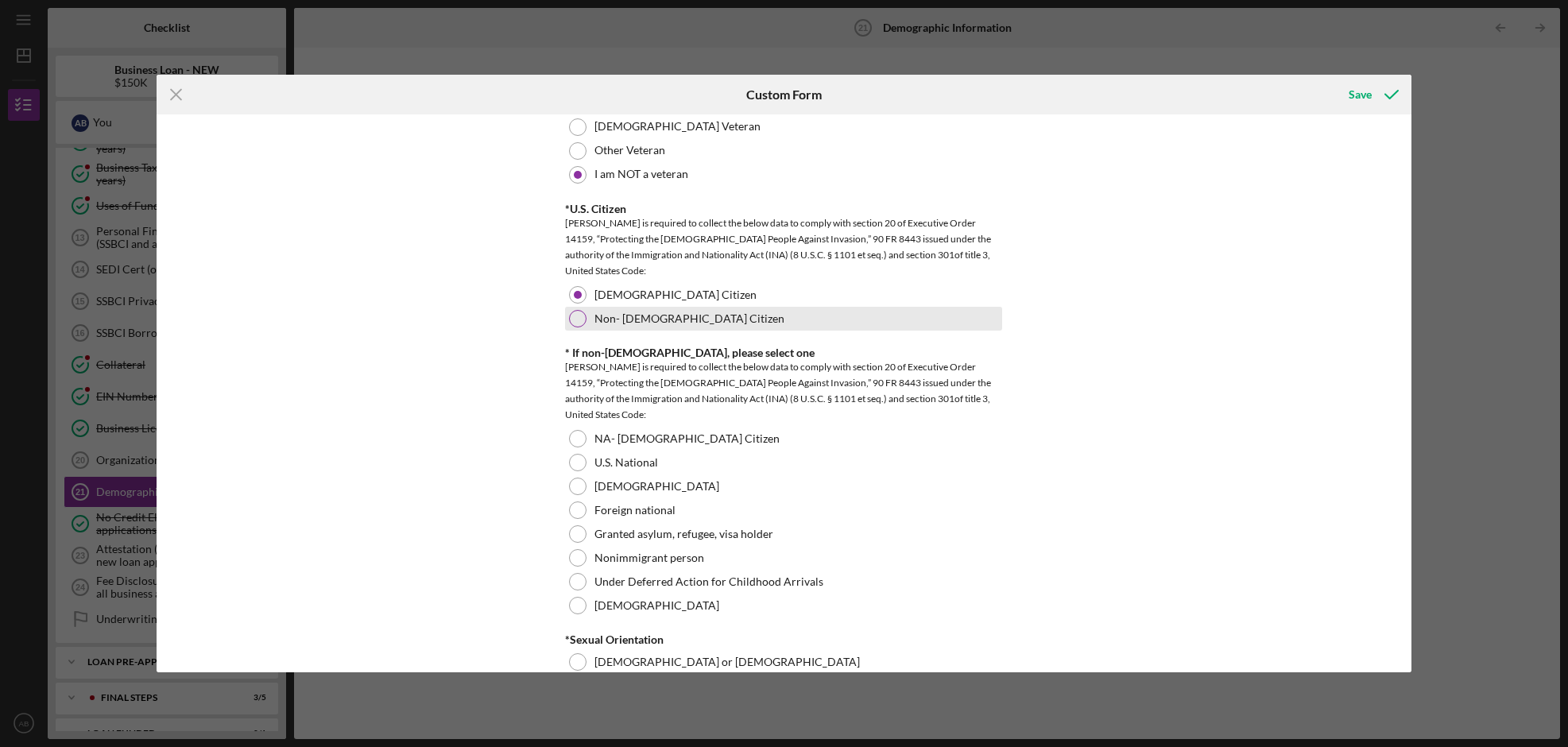
scroll to position [1508, 0]
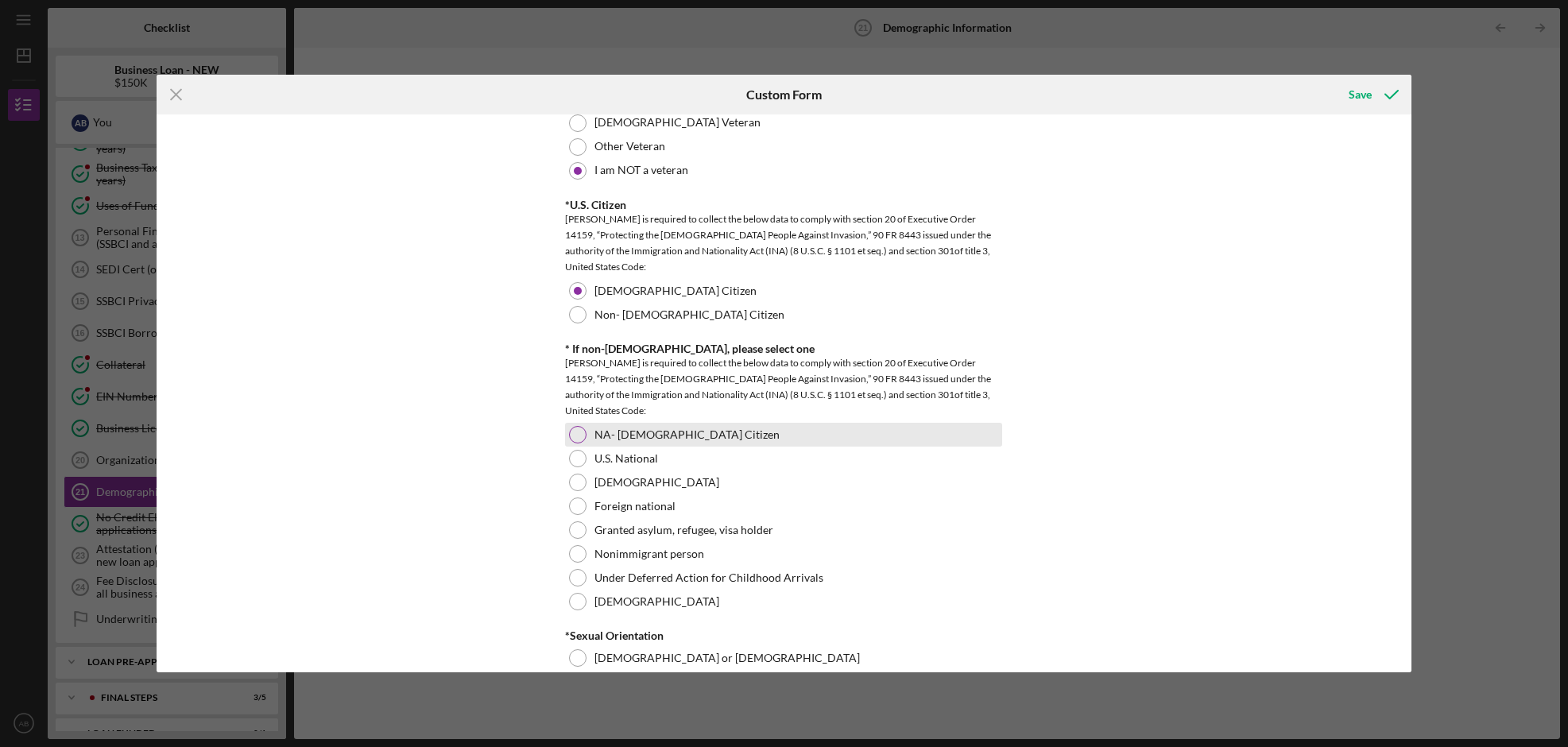
click at [693, 431] on div "NA- [DEMOGRAPHIC_DATA] Citizen" at bounding box center [784, 435] width 437 height 24
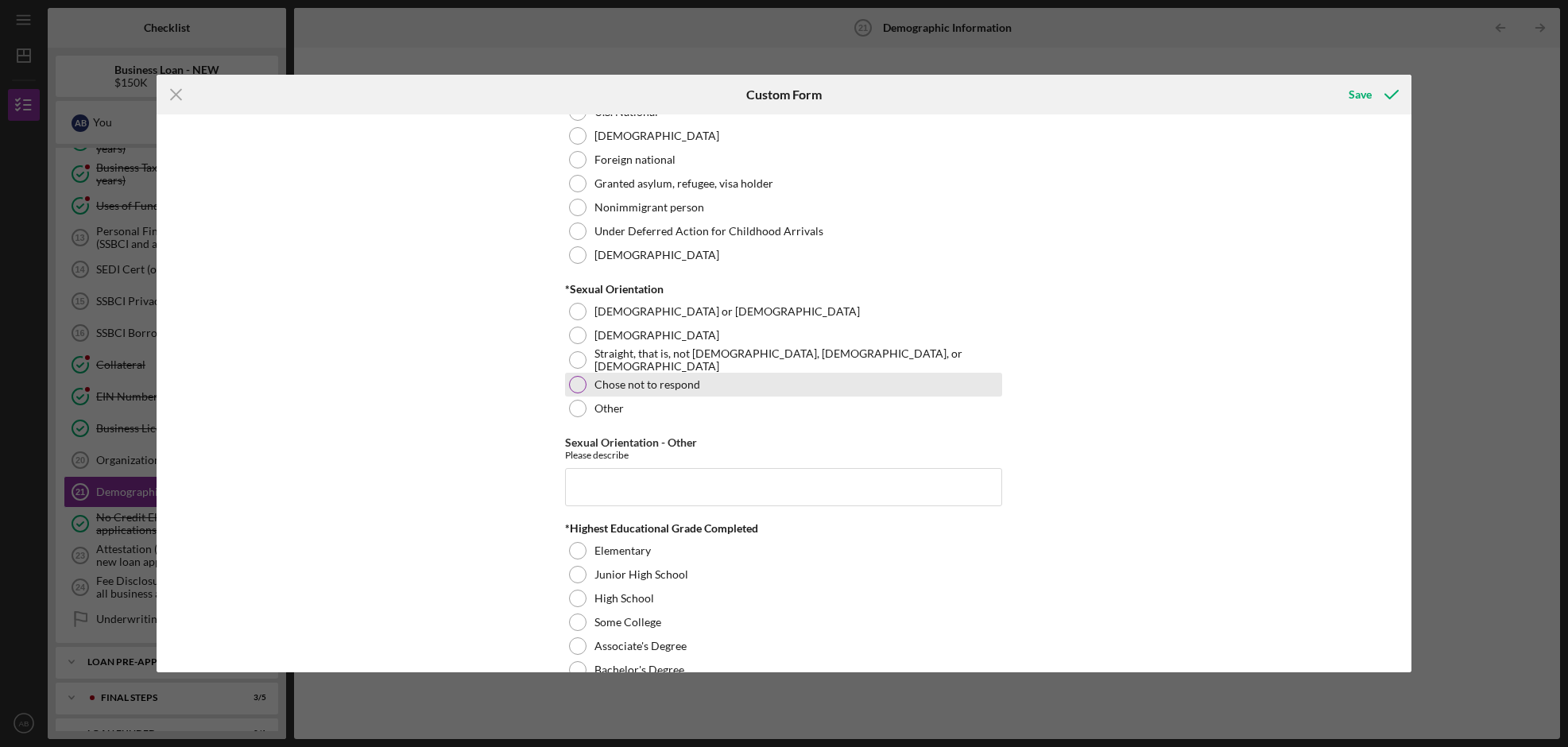
scroll to position [1868, 0]
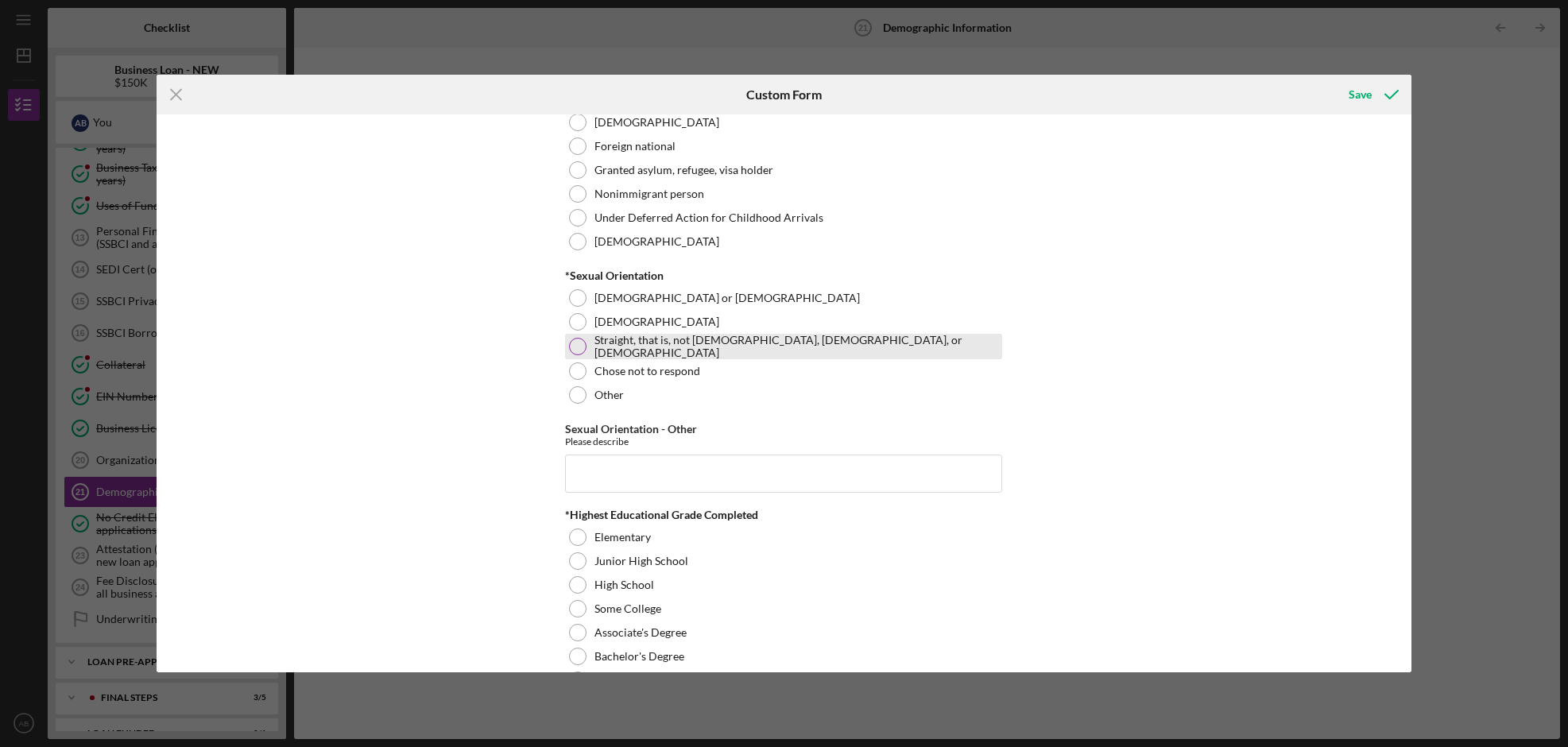
click at [656, 344] on label "Straight, that is, not [DEMOGRAPHIC_DATA], [DEMOGRAPHIC_DATA], or [DEMOGRAPHIC_…" at bounding box center [795, 346] width 404 height 26
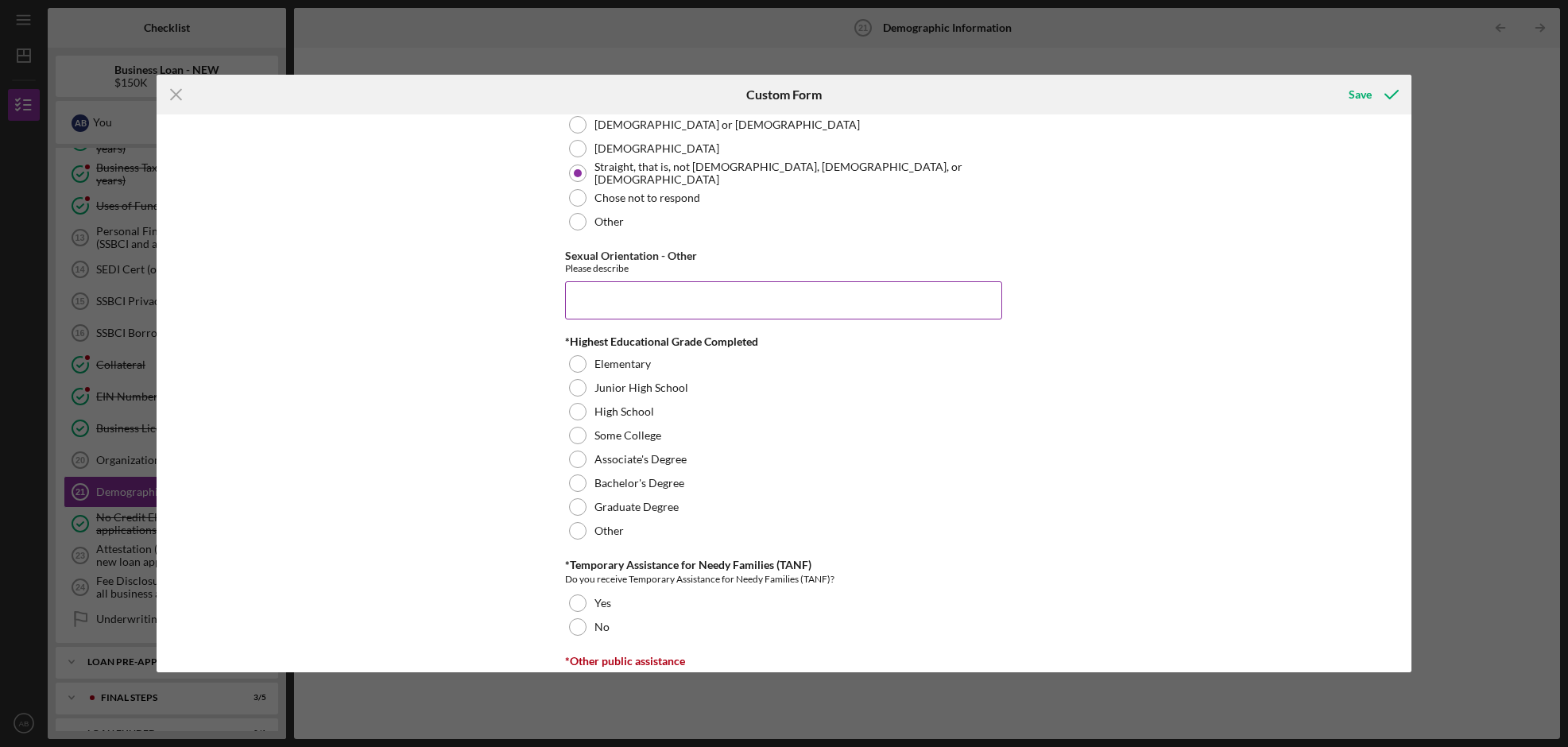
scroll to position [2042, 0]
click at [682, 481] on div "Bachelor's Degree" at bounding box center [784, 483] width 437 height 24
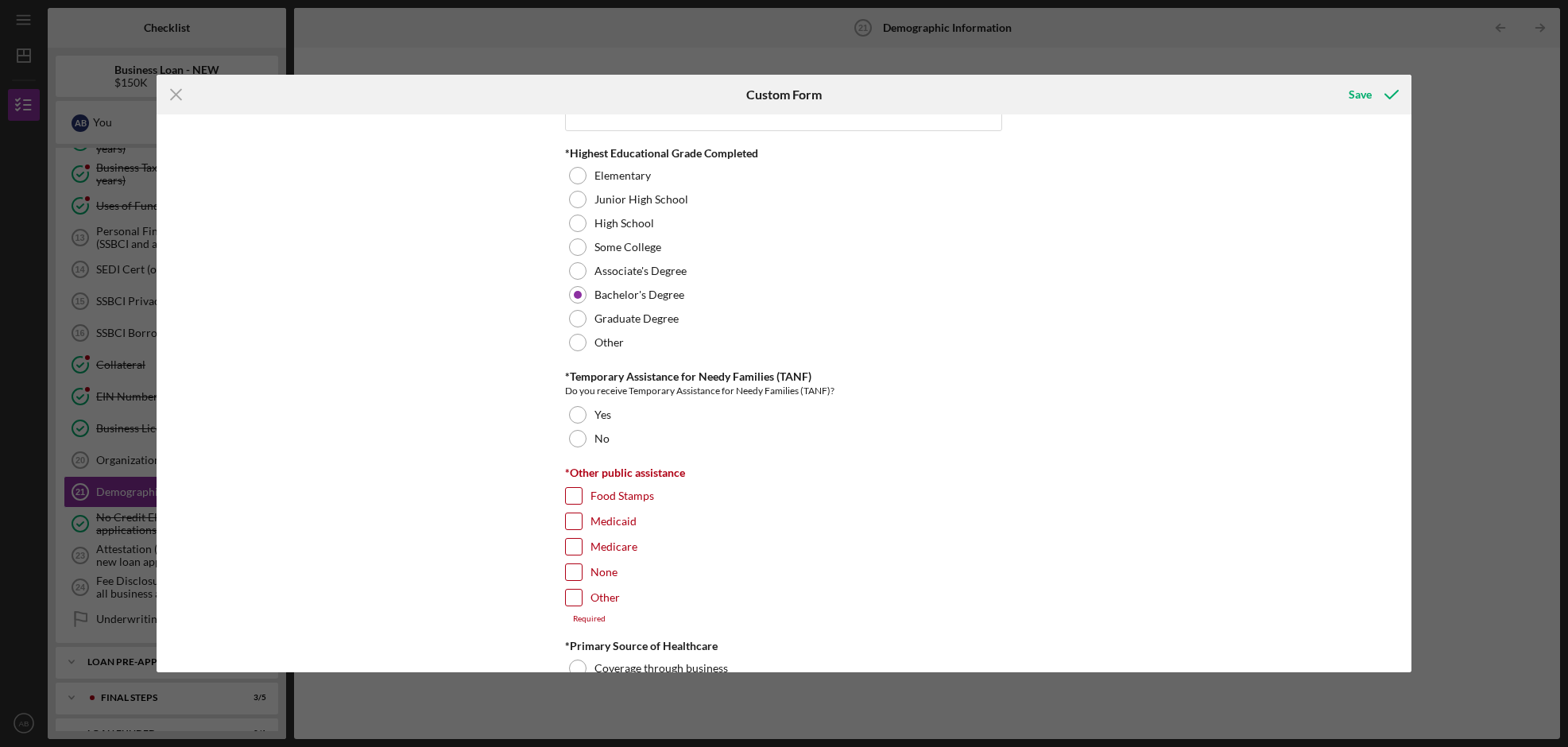
scroll to position [2300, 0]
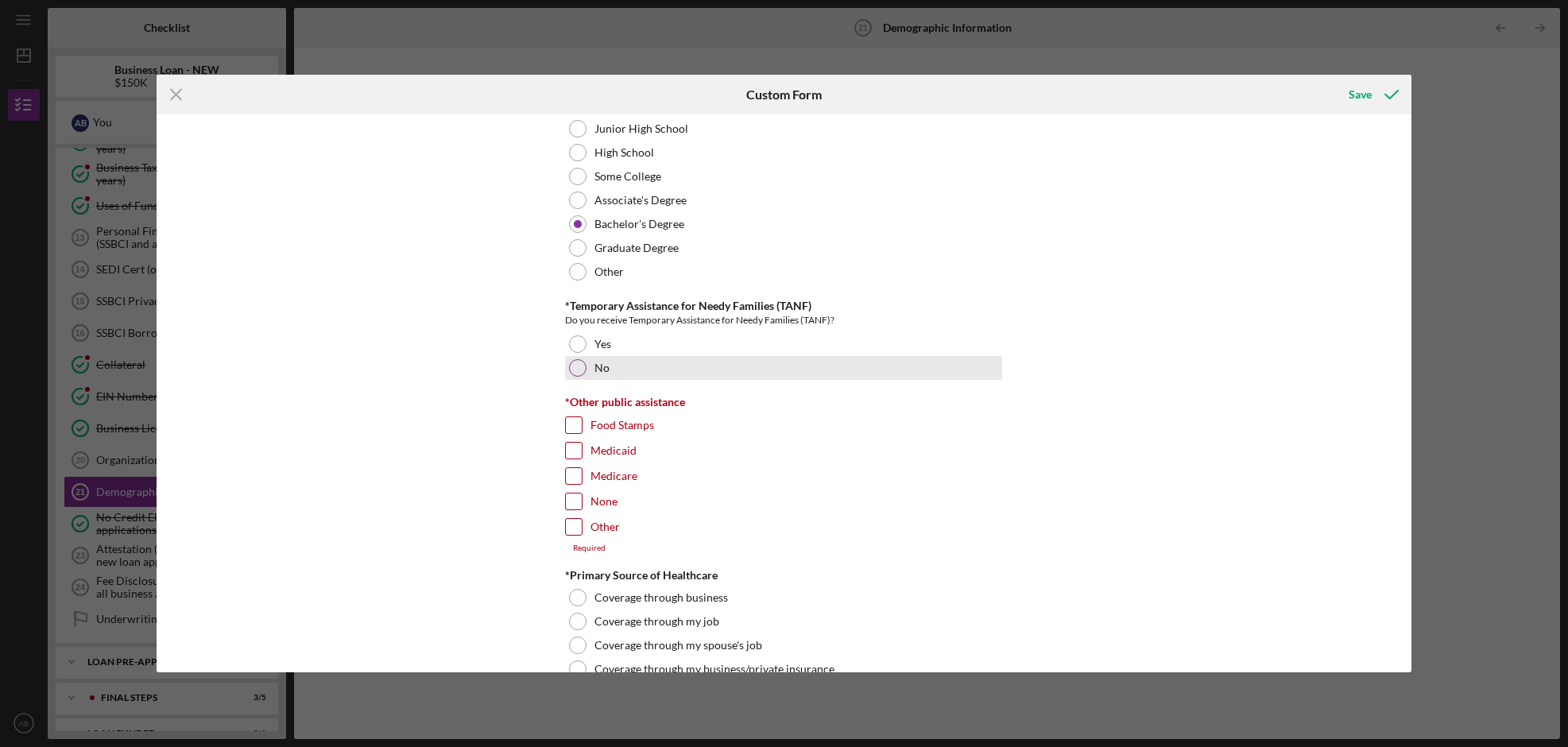
click at [638, 370] on div "No" at bounding box center [784, 368] width 437 height 24
click at [598, 523] on label "Other" at bounding box center [605, 527] width 30 height 16
click at [582, 523] on input "Other" at bounding box center [574, 527] width 16 height 16
checkbox input "true"
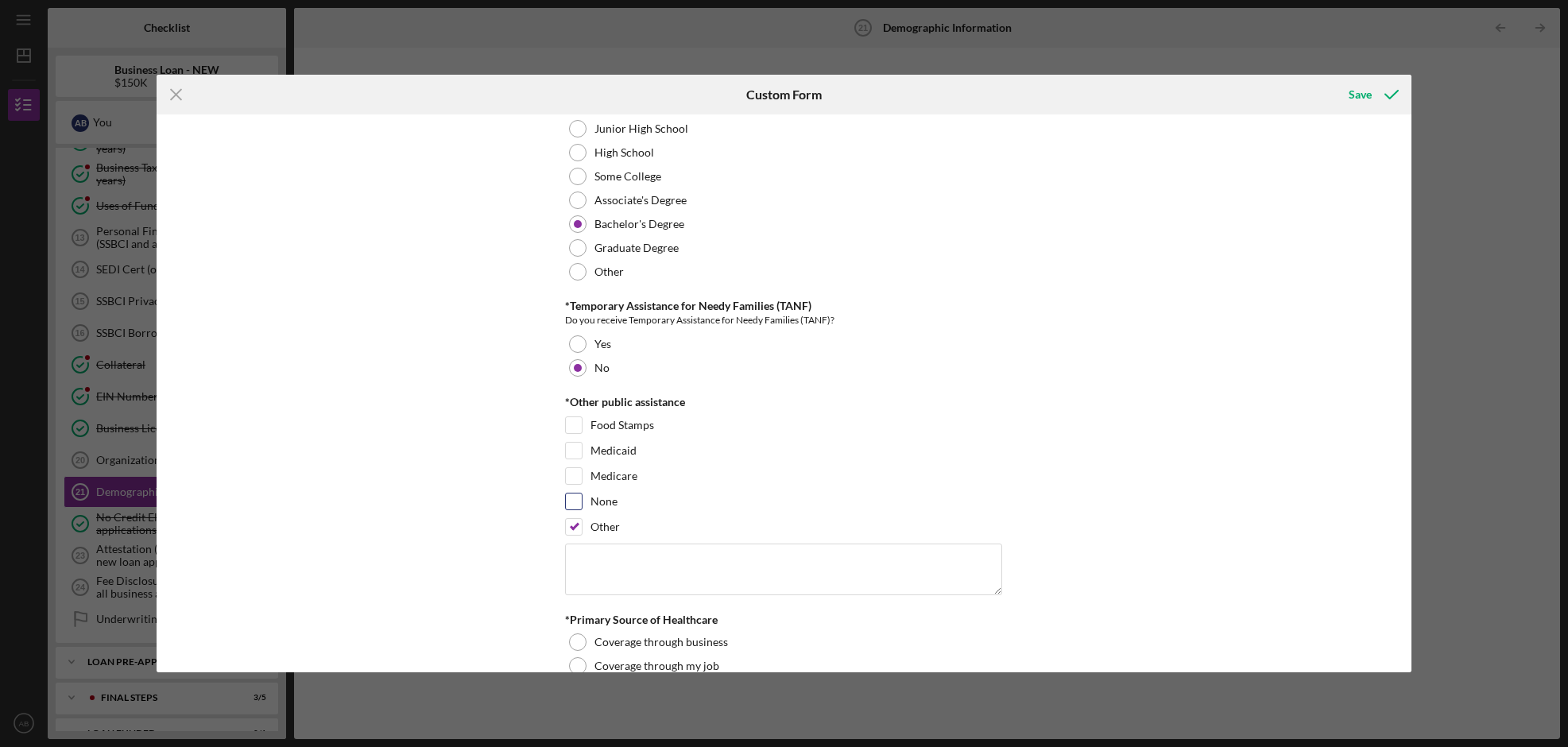
click at [578, 497] on input "None" at bounding box center [574, 501] width 16 height 16
checkbox input "true"
click at [578, 529] on div "Other" at bounding box center [784, 531] width 437 height 26
drag, startPoint x: 572, startPoint y: 527, endPoint x: 632, endPoint y: 517, distance: 60.8
click at [573, 526] on input "Other" at bounding box center [574, 527] width 16 height 16
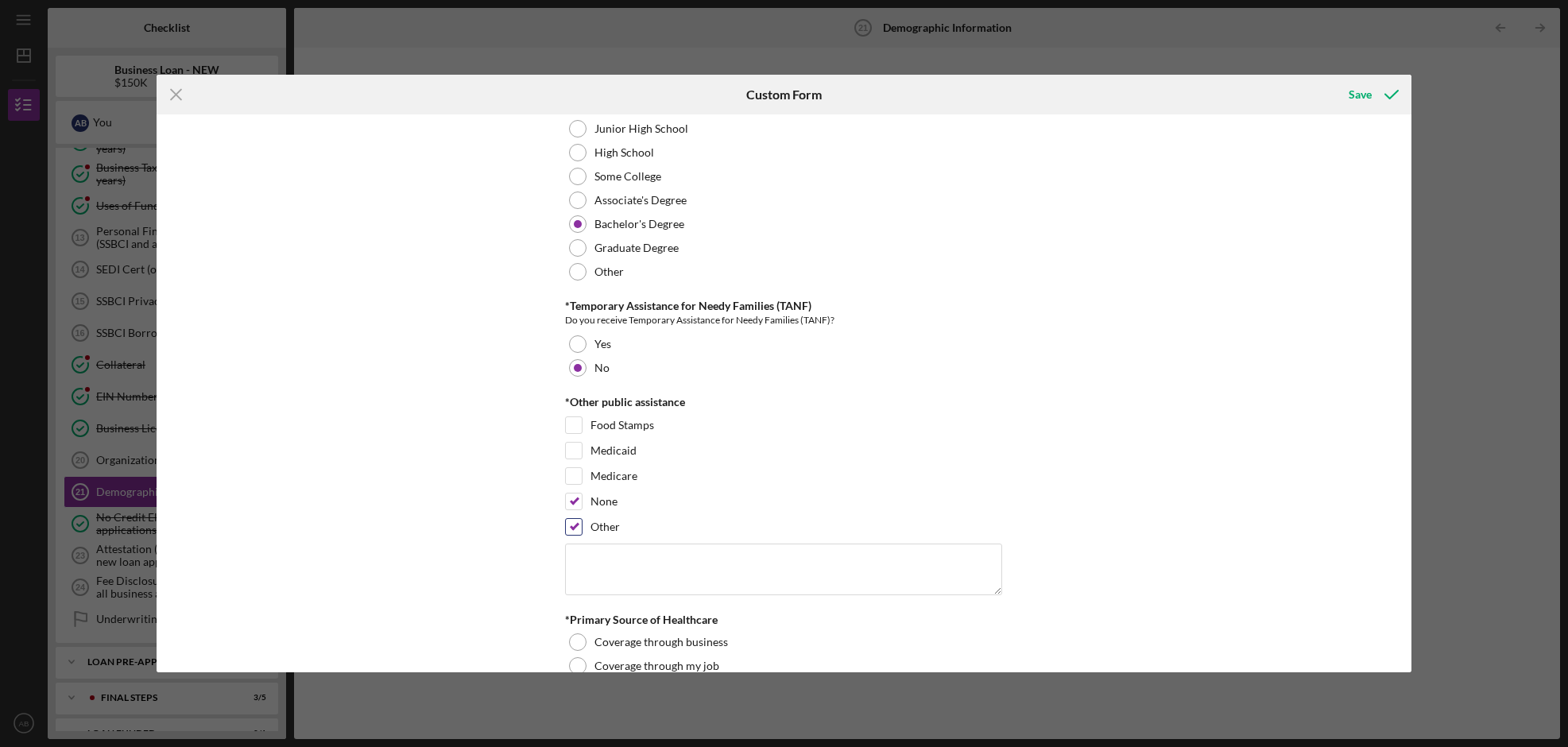
checkbox input "false"
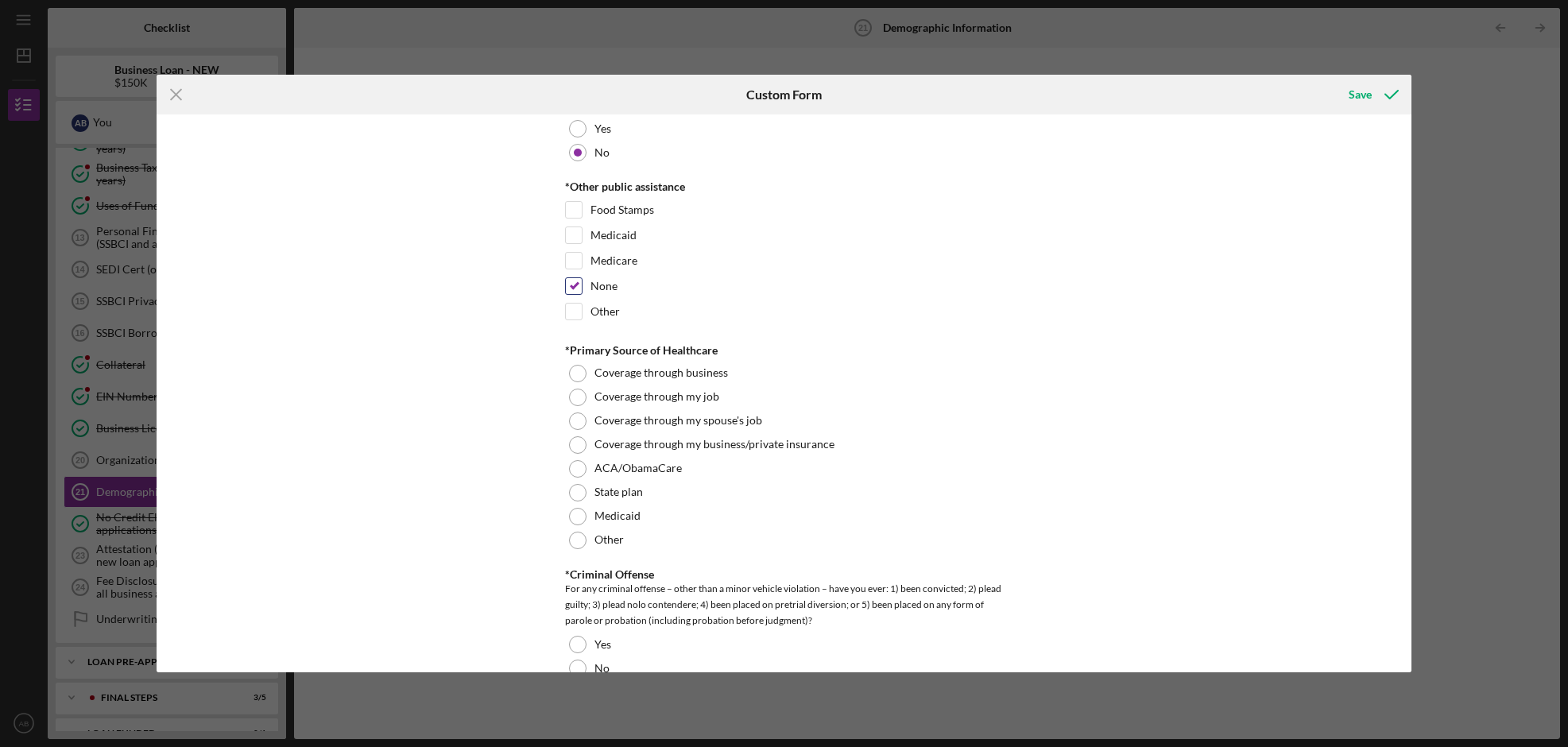
scroll to position [2541, 0]
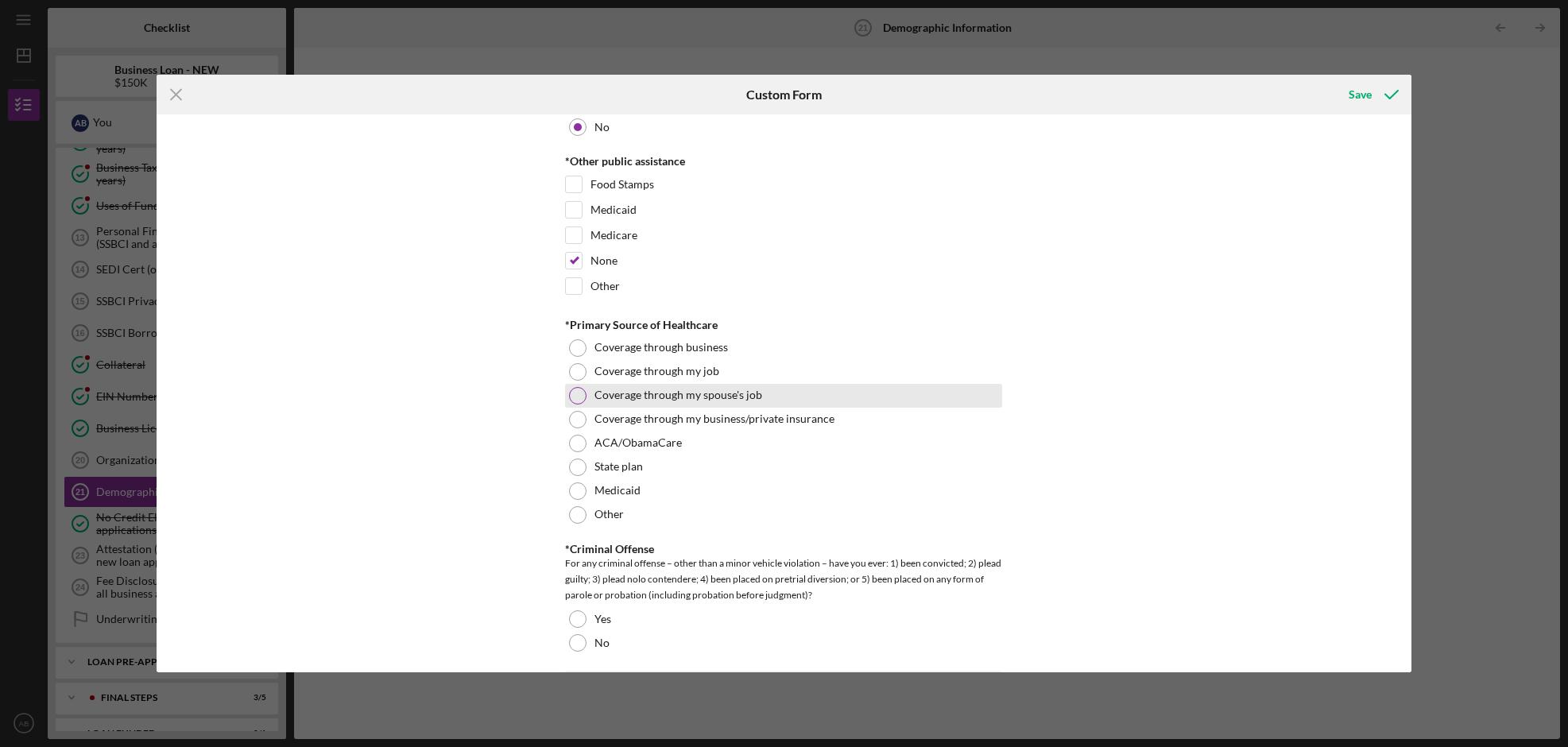
click at [680, 389] on label "Coverage through my spouse's job" at bounding box center [678, 395] width 168 height 13
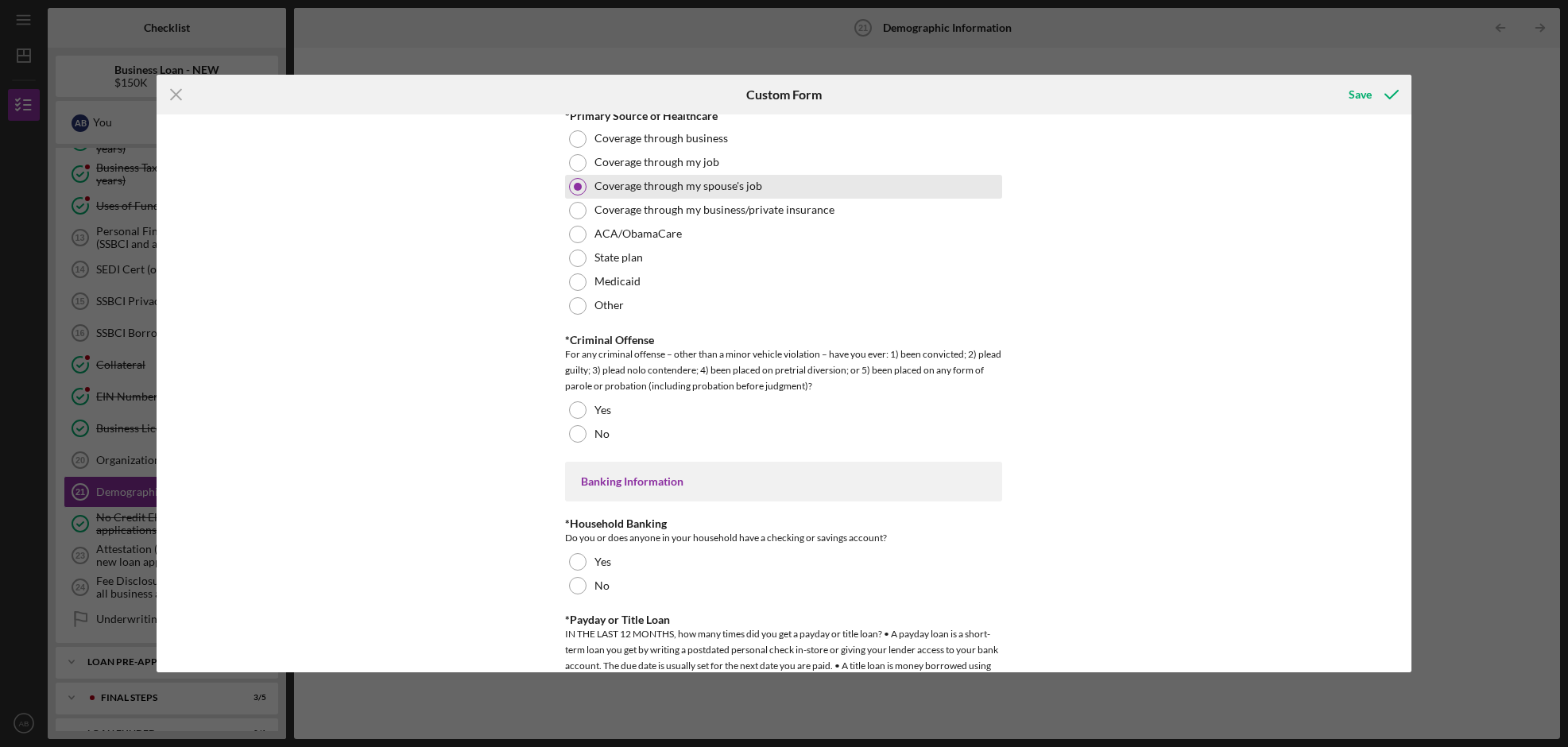
scroll to position [2853, 0]
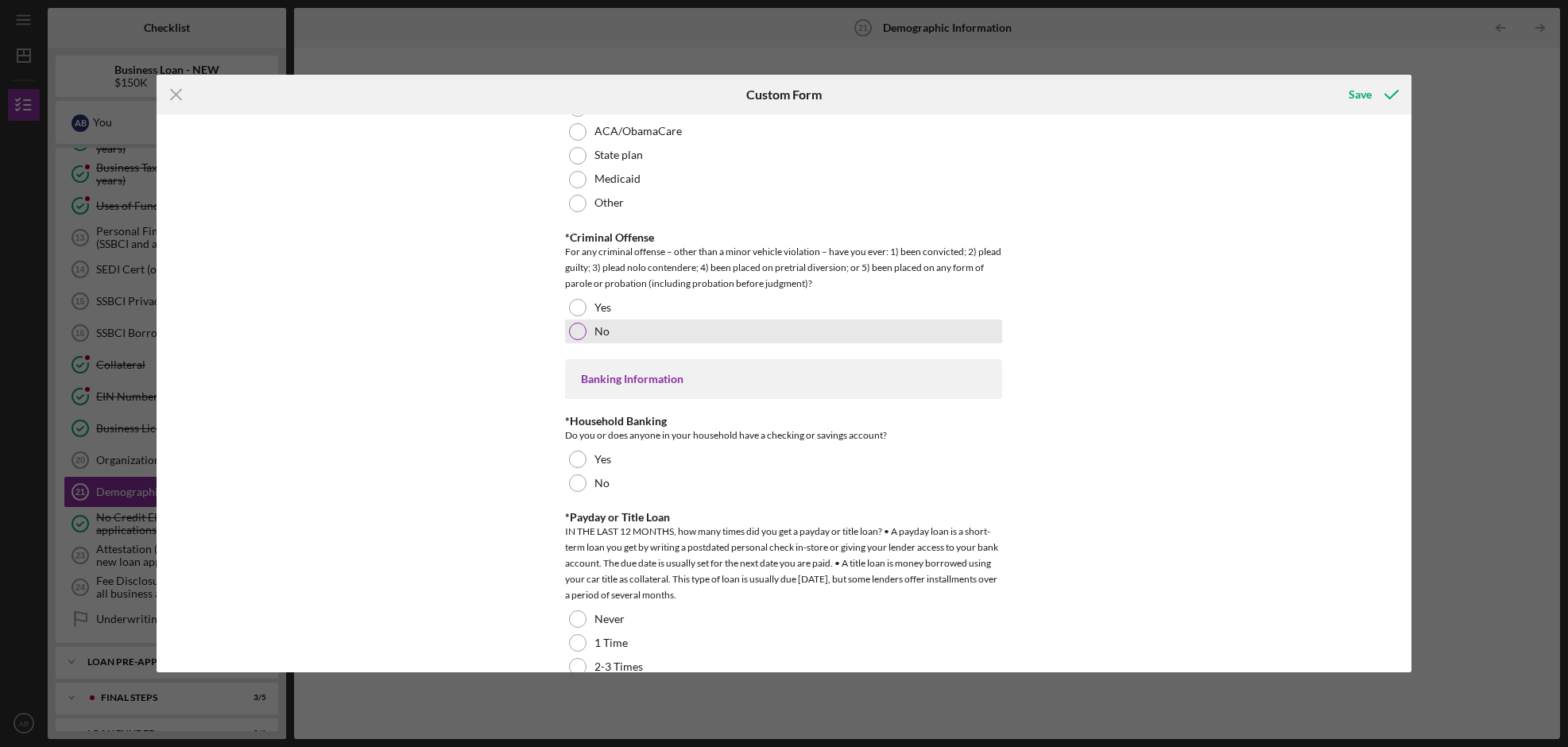
click at [622, 338] on div "No" at bounding box center [784, 332] width 437 height 24
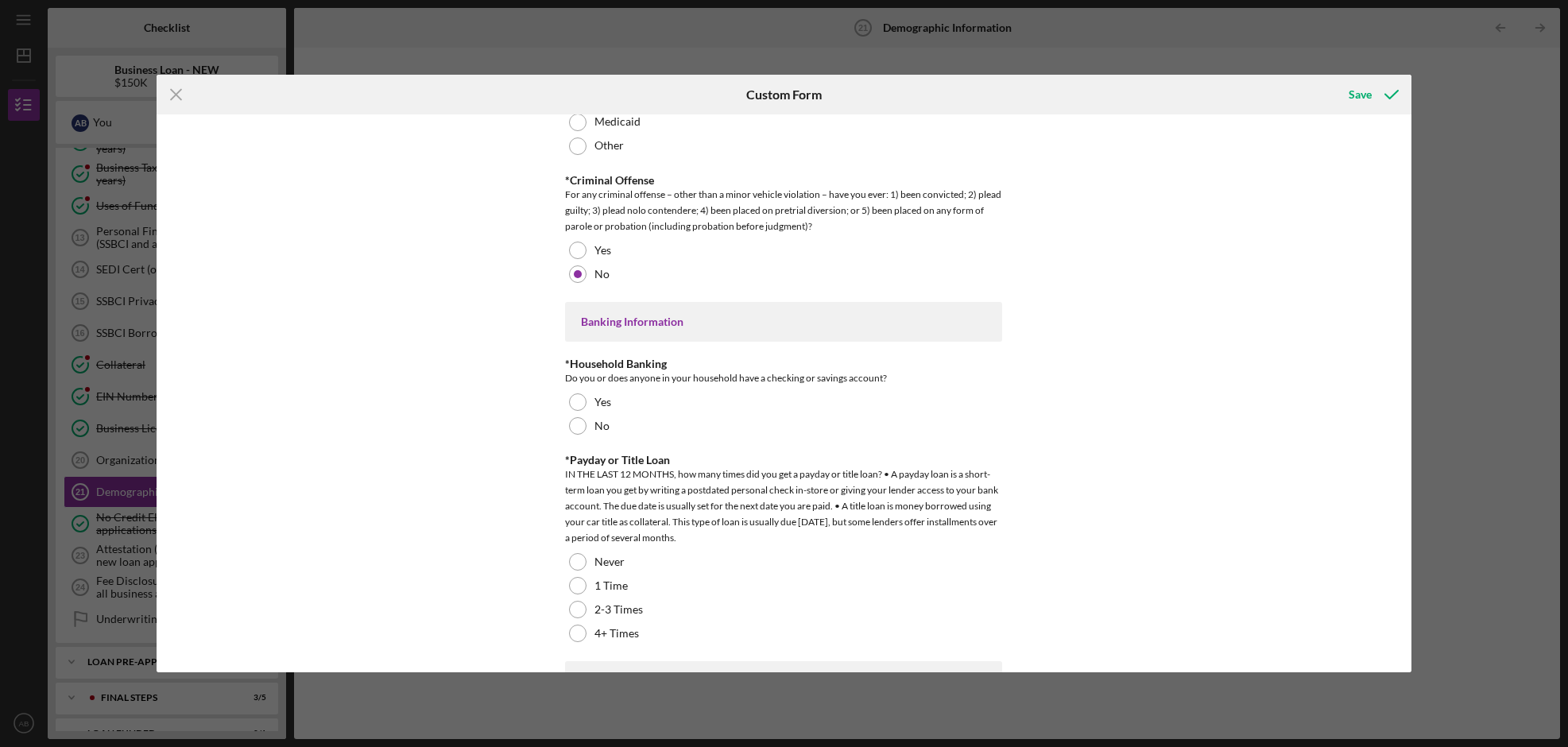
scroll to position [2911, 0]
click at [625, 403] on div "Yes" at bounding box center [784, 402] width 437 height 24
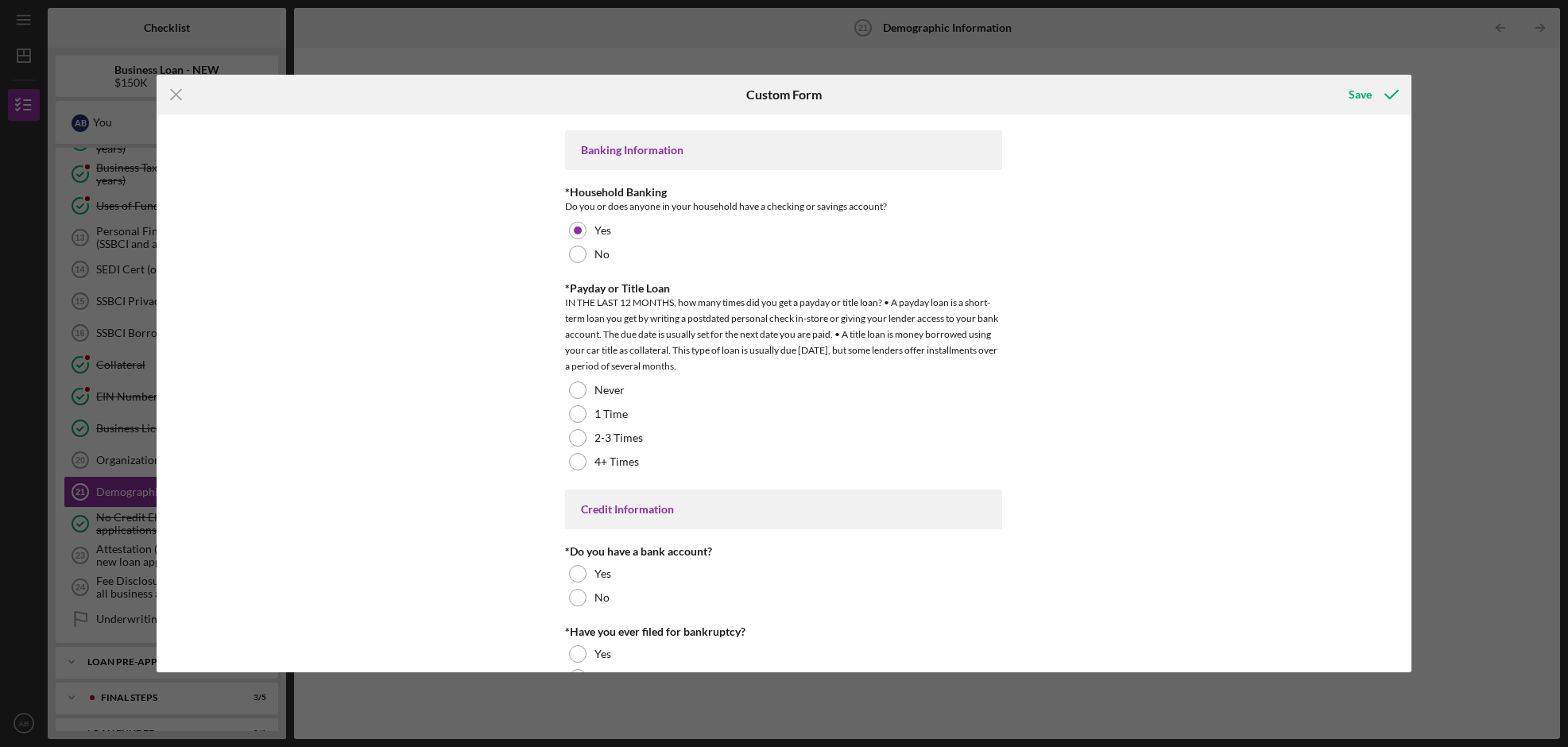
scroll to position [3095, 0]
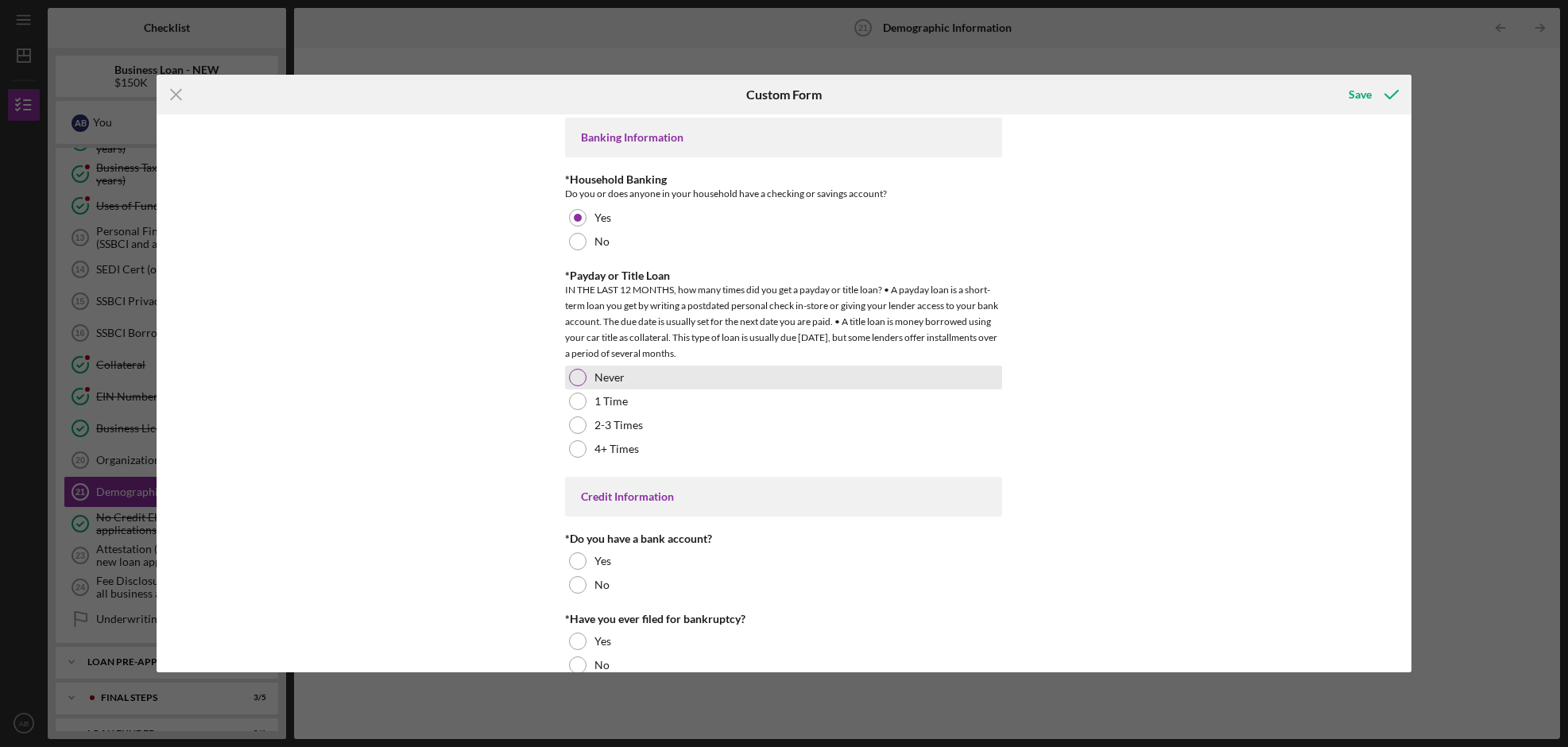
click at [639, 378] on div "Never" at bounding box center [784, 378] width 437 height 24
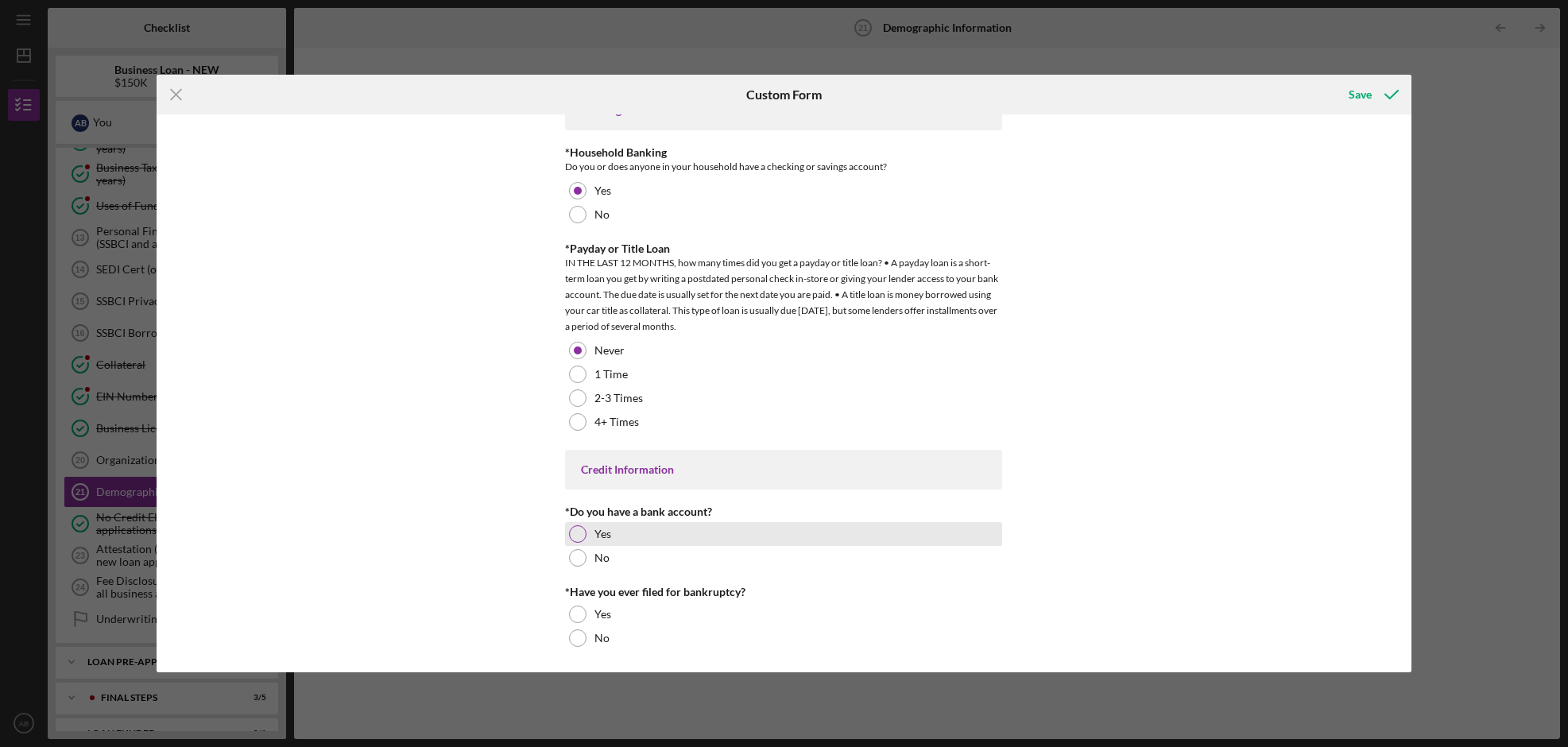
click at [599, 531] on label "Yes" at bounding box center [602, 534] width 17 height 13
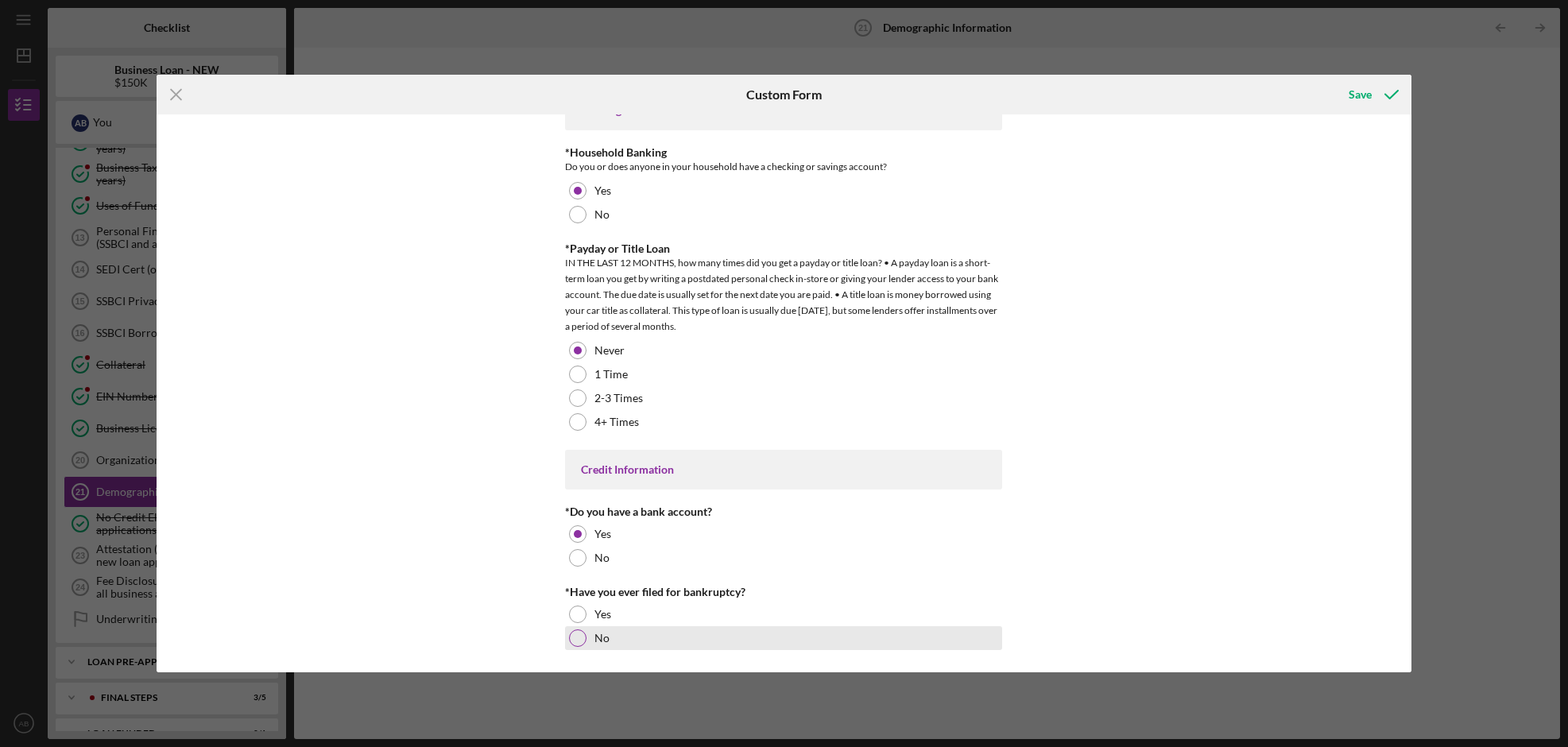
drag, startPoint x: 599, startPoint y: 635, endPoint x: 606, endPoint y: 632, distance: 7.6
click at [599, 635] on label "No" at bounding box center [601, 637] width 15 height 13
click at [1372, 88] on icon "submit" at bounding box center [1391, 95] width 39 height 39
